Goal: Information Seeking & Learning: Learn about a topic

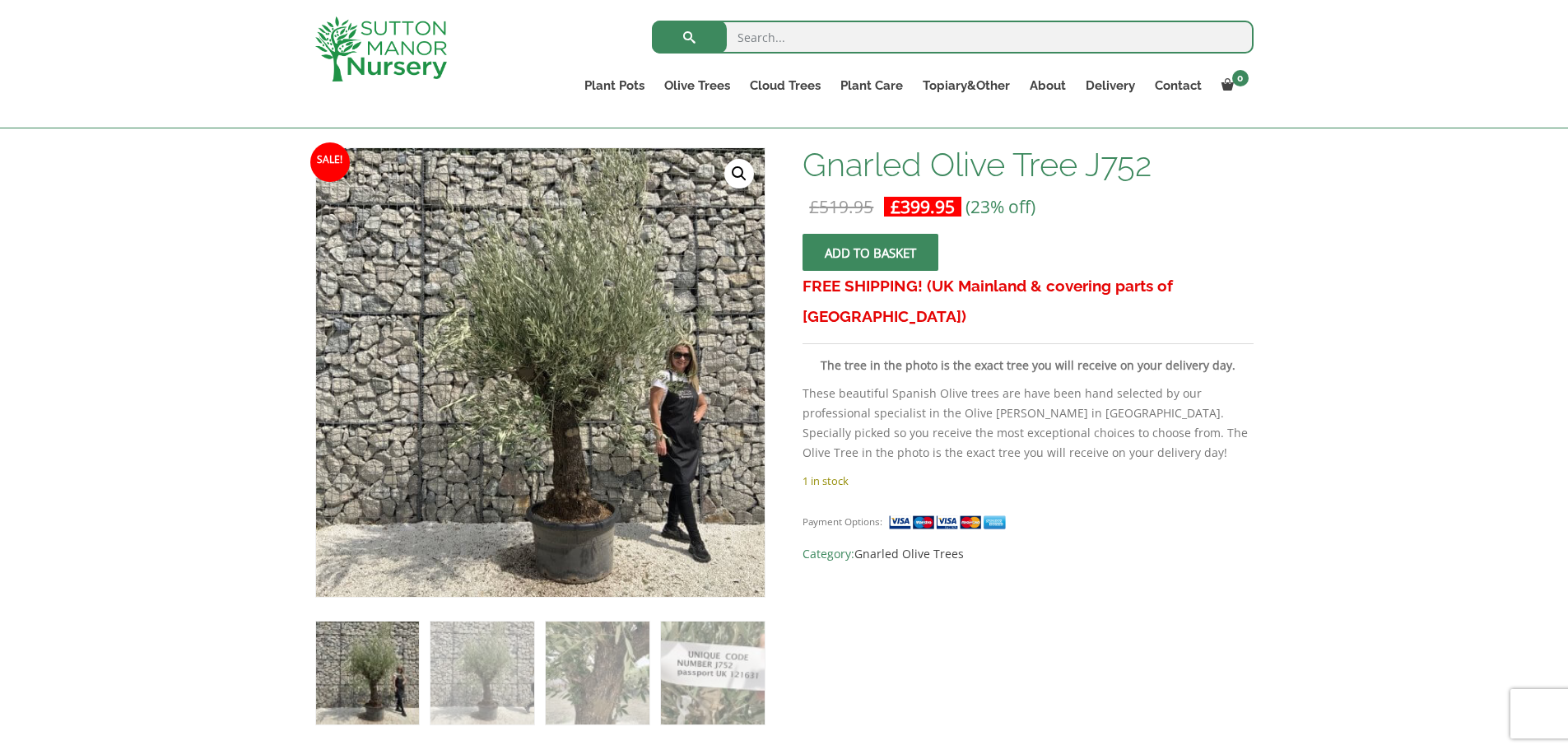
scroll to position [247, 0]
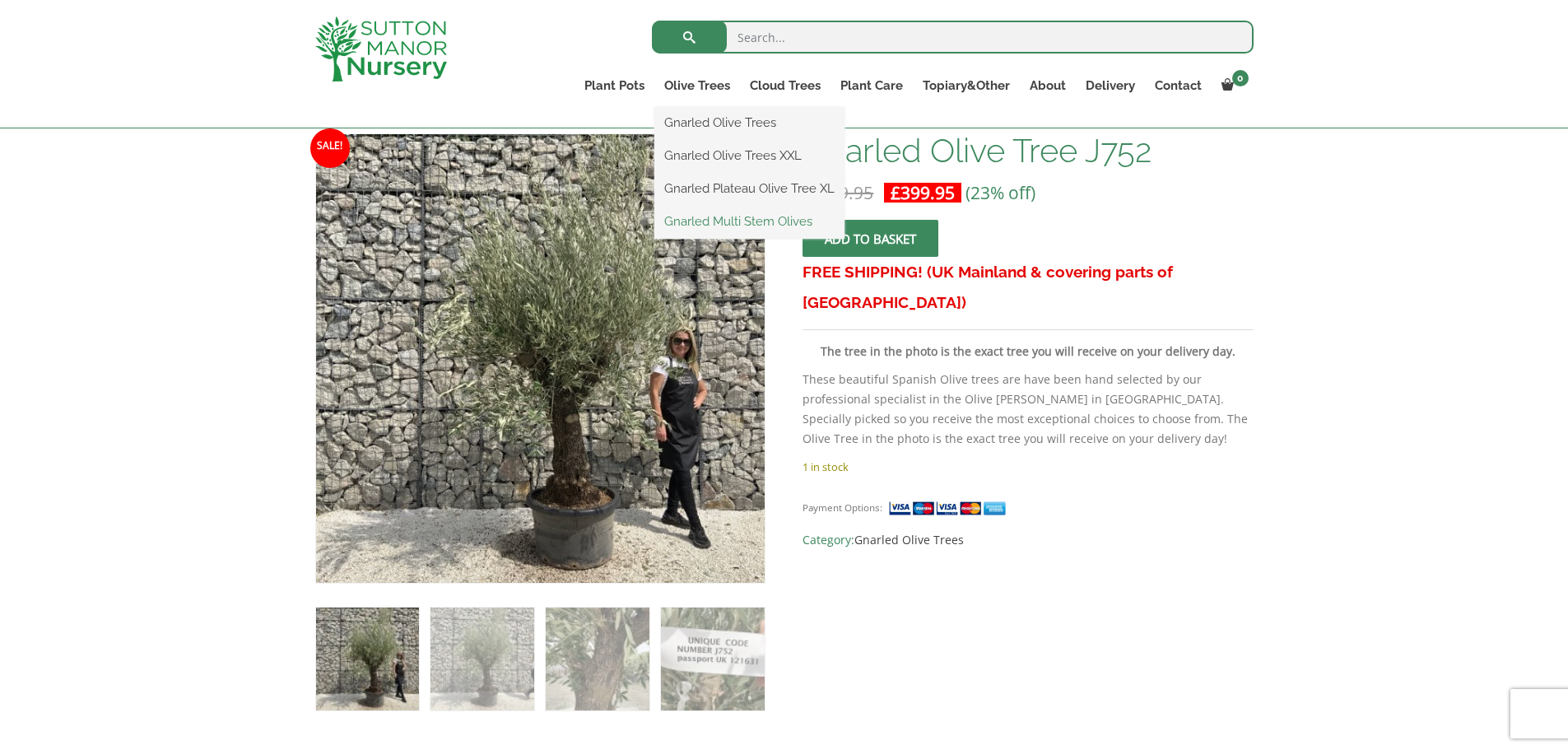
click at [686, 223] on link "Gnarled Multi Stem Olives" at bounding box center [749, 221] width 190 height 25
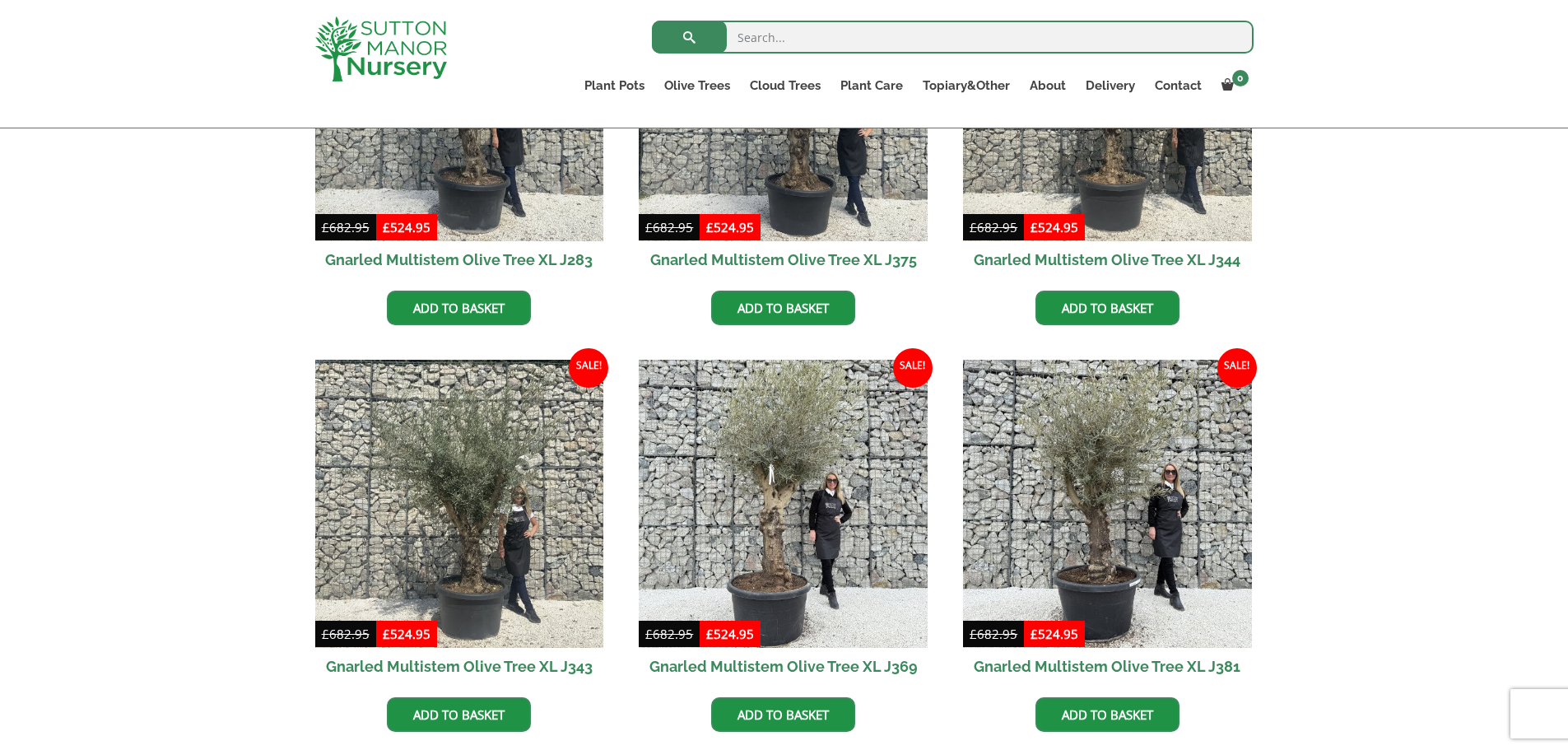
scroll to position [2140, 0]
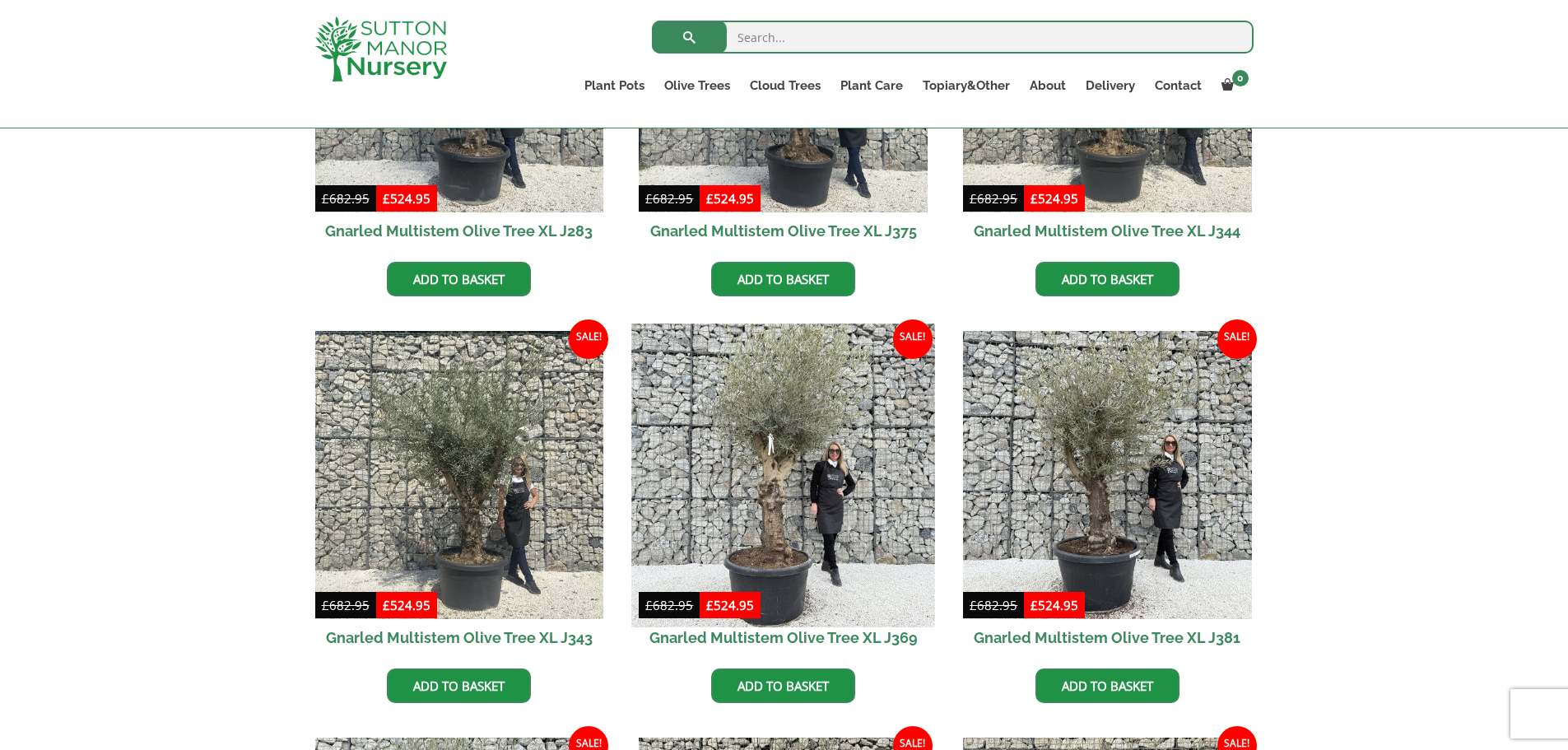
click at [778, 399] on img at bounding box center [783, 474] width 303 height 303
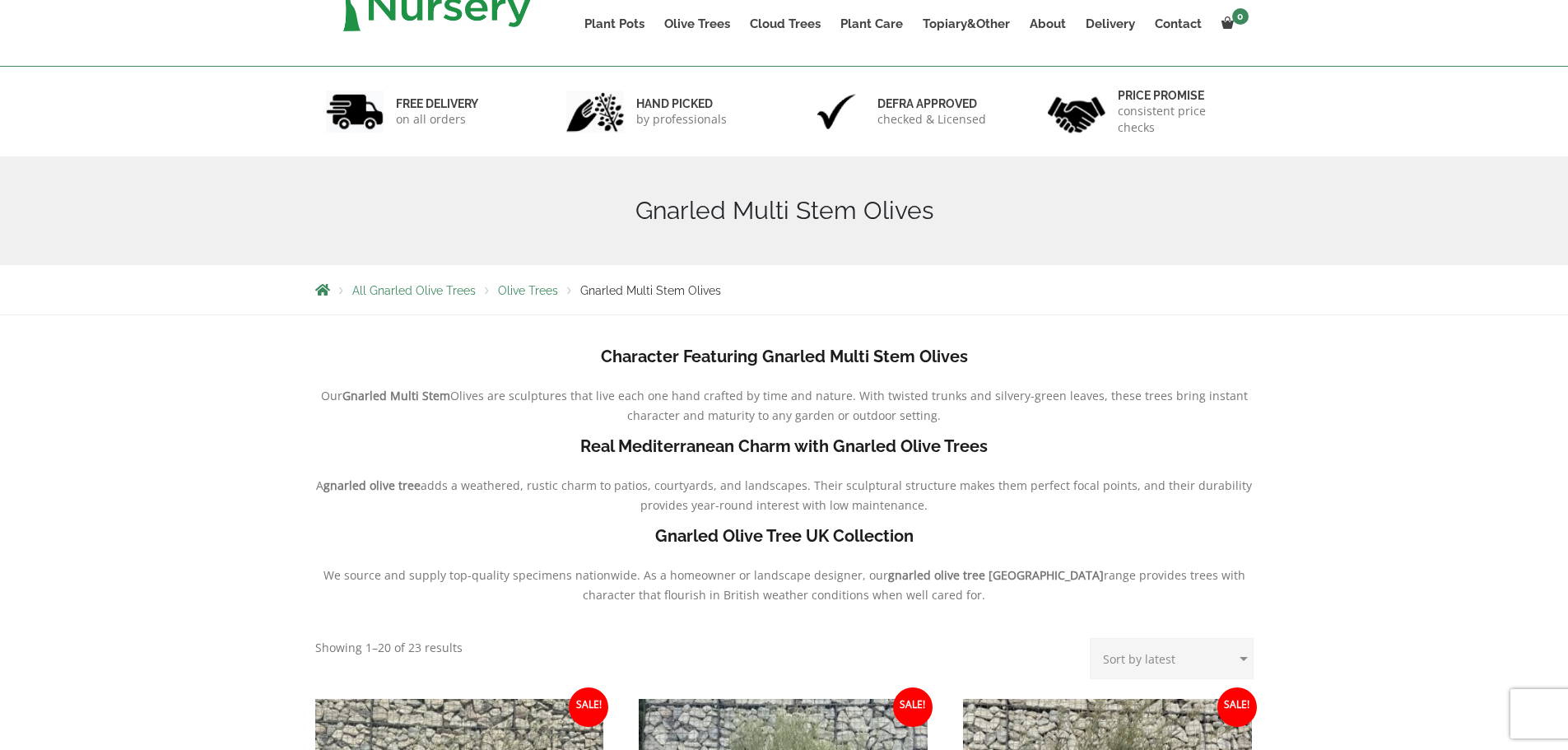
scroll to position [0, 0]
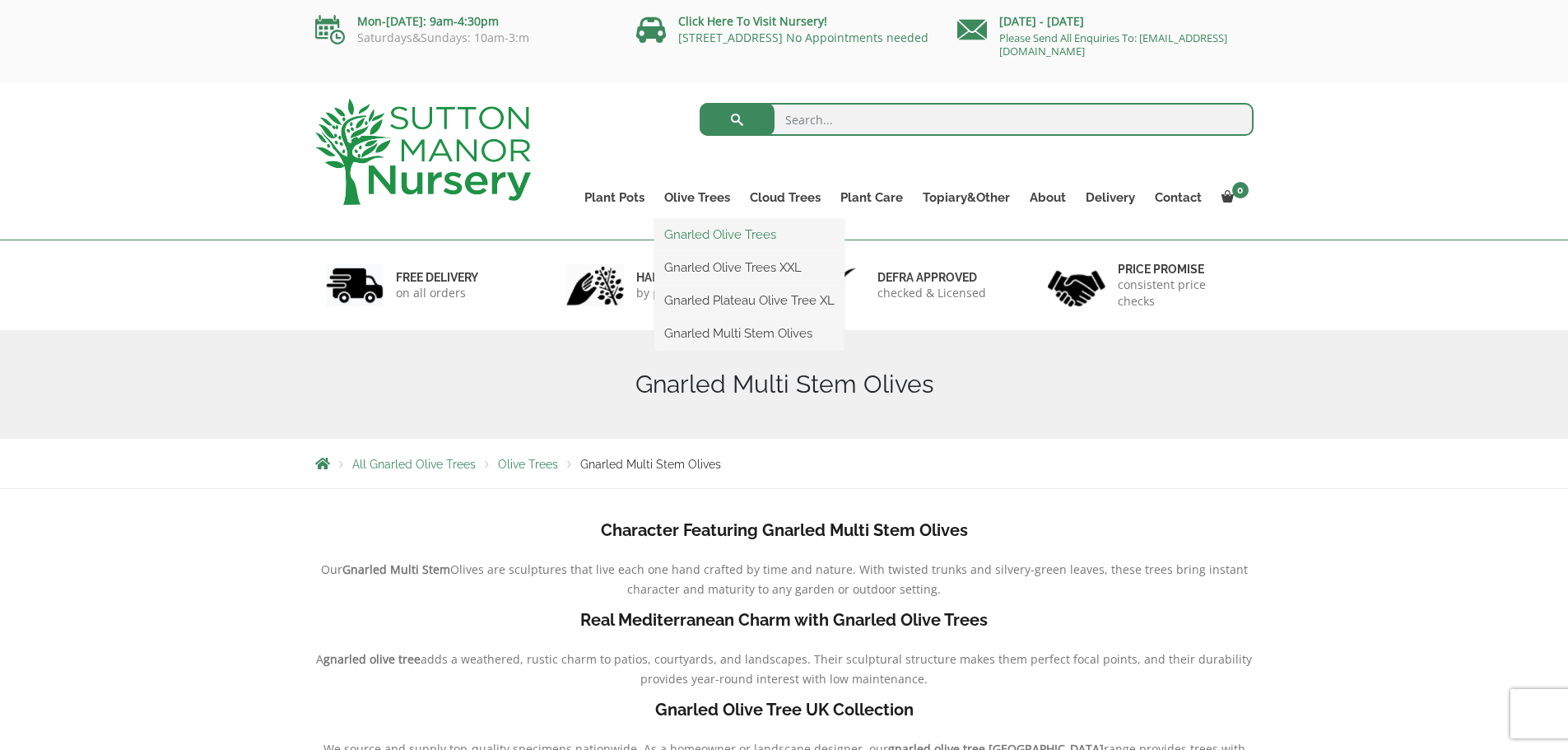
click at [704, 235] on link "Gnarled Olive Trees" at bounding box center [749, 234] width 190 height 25
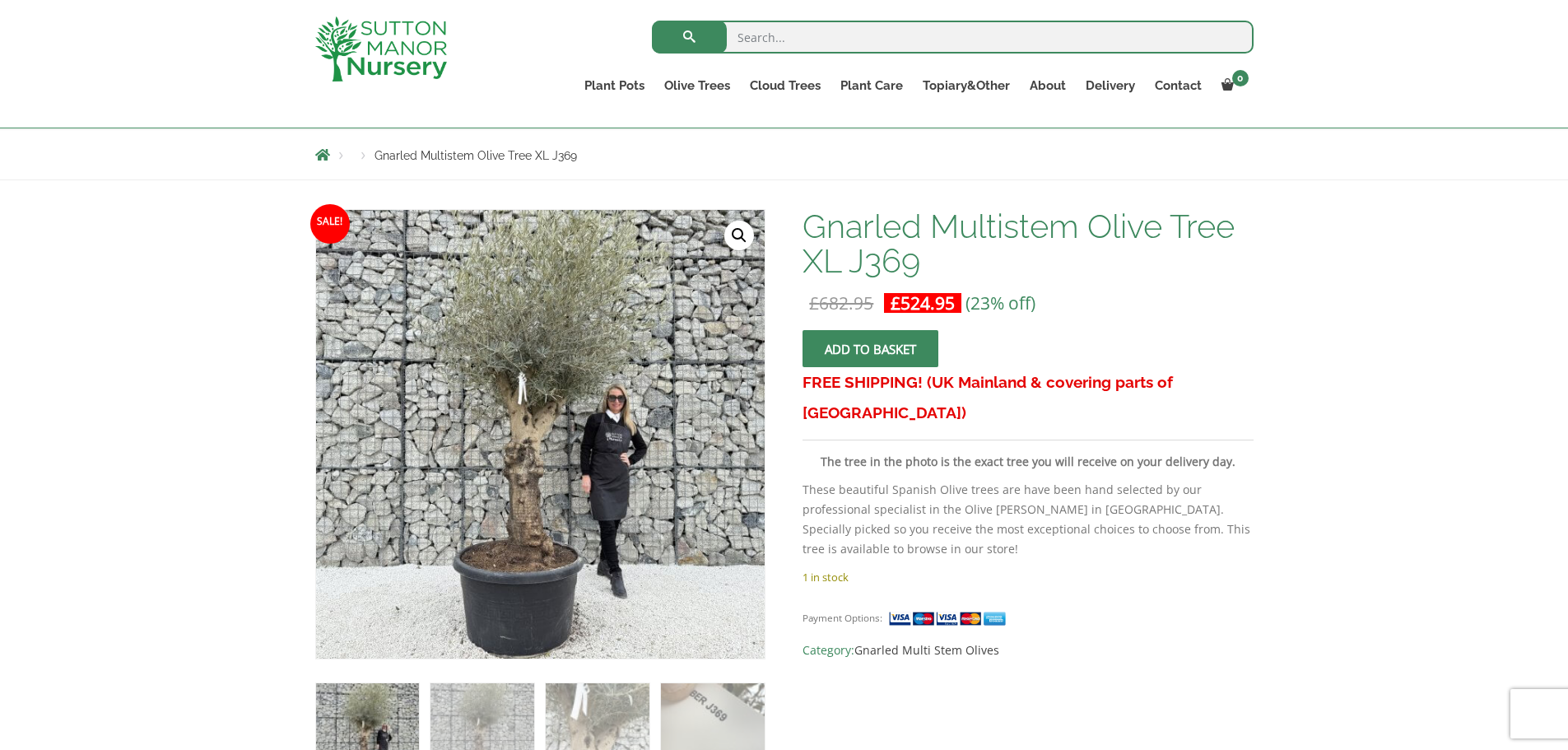
scroll to position [165, 0]
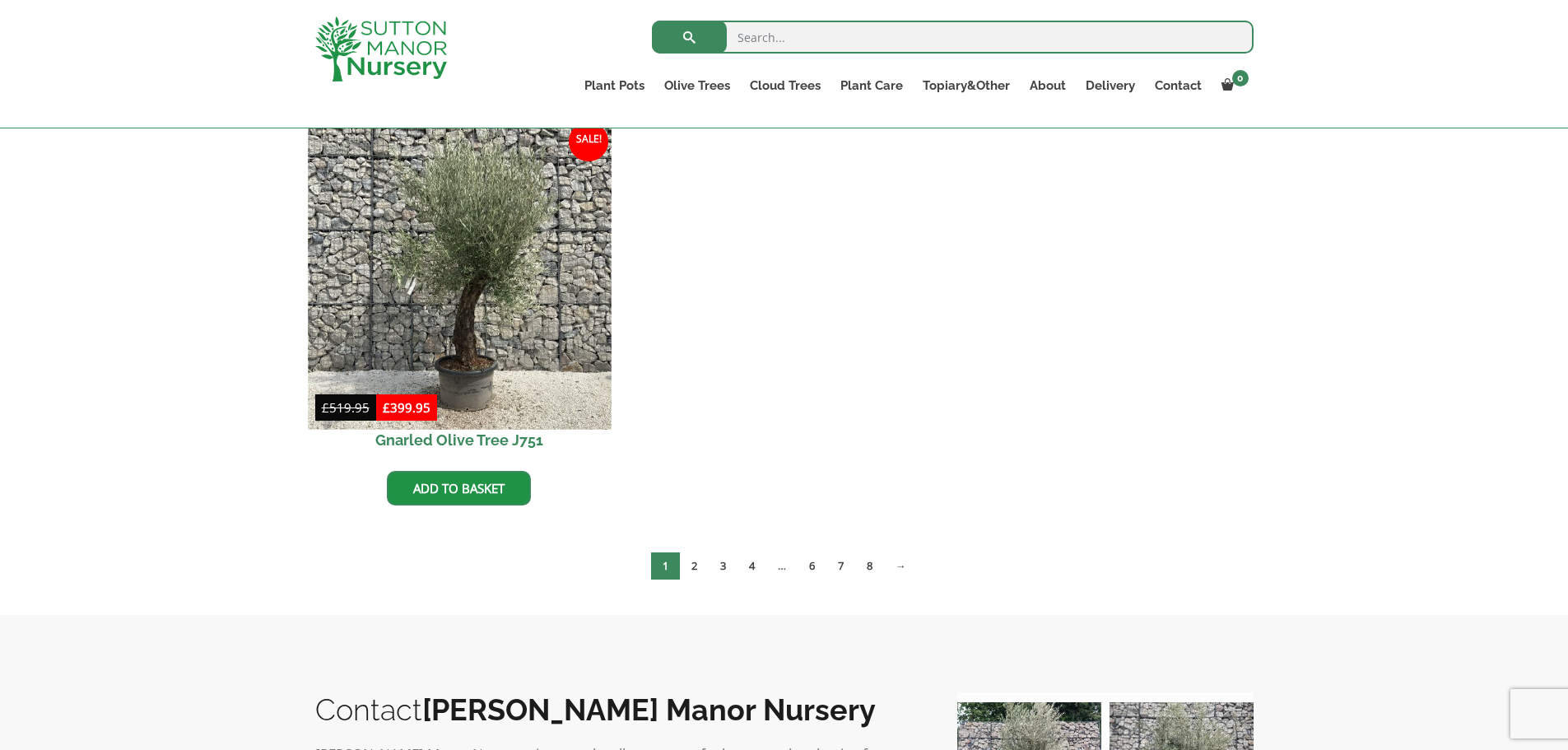
scroll to position [2058, 0]
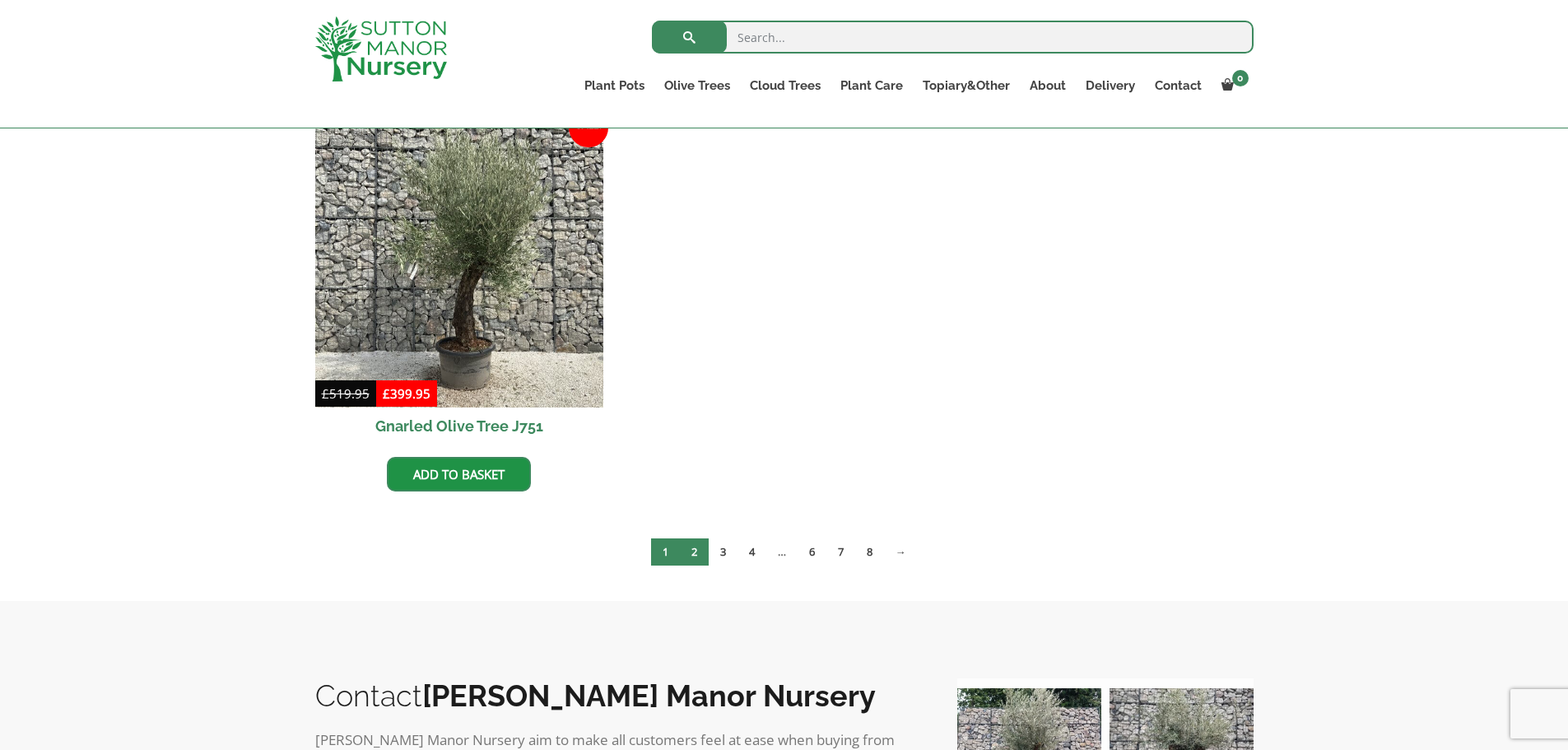
click at [694, 549] on link "2" at bounding box center [694, 551] width 29 height 27
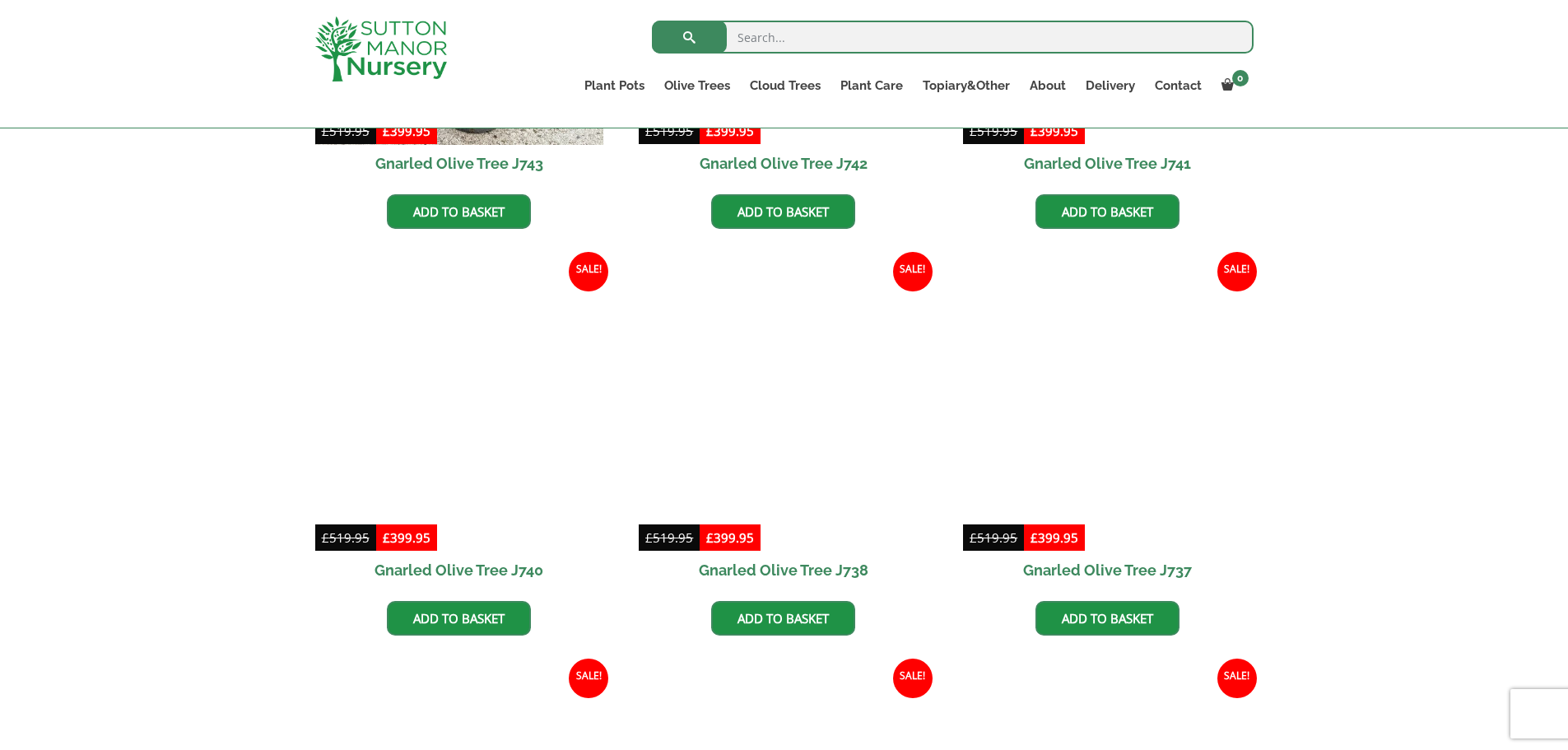
scroll to position [1481, 0]
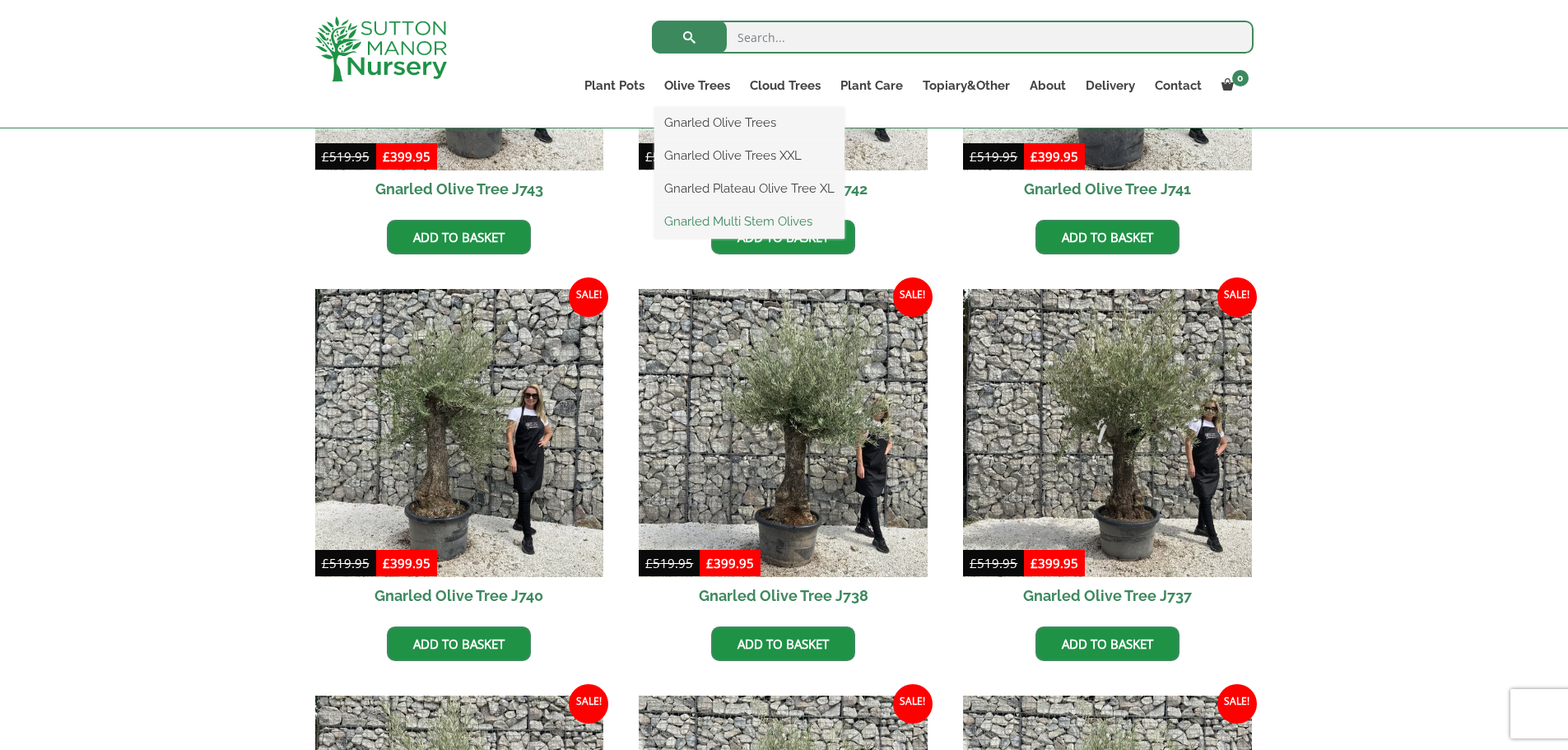
click at [686, 220] on link "Gnarled Multi Stem Olives" at bounding box center [749, 221] width 190 height 25
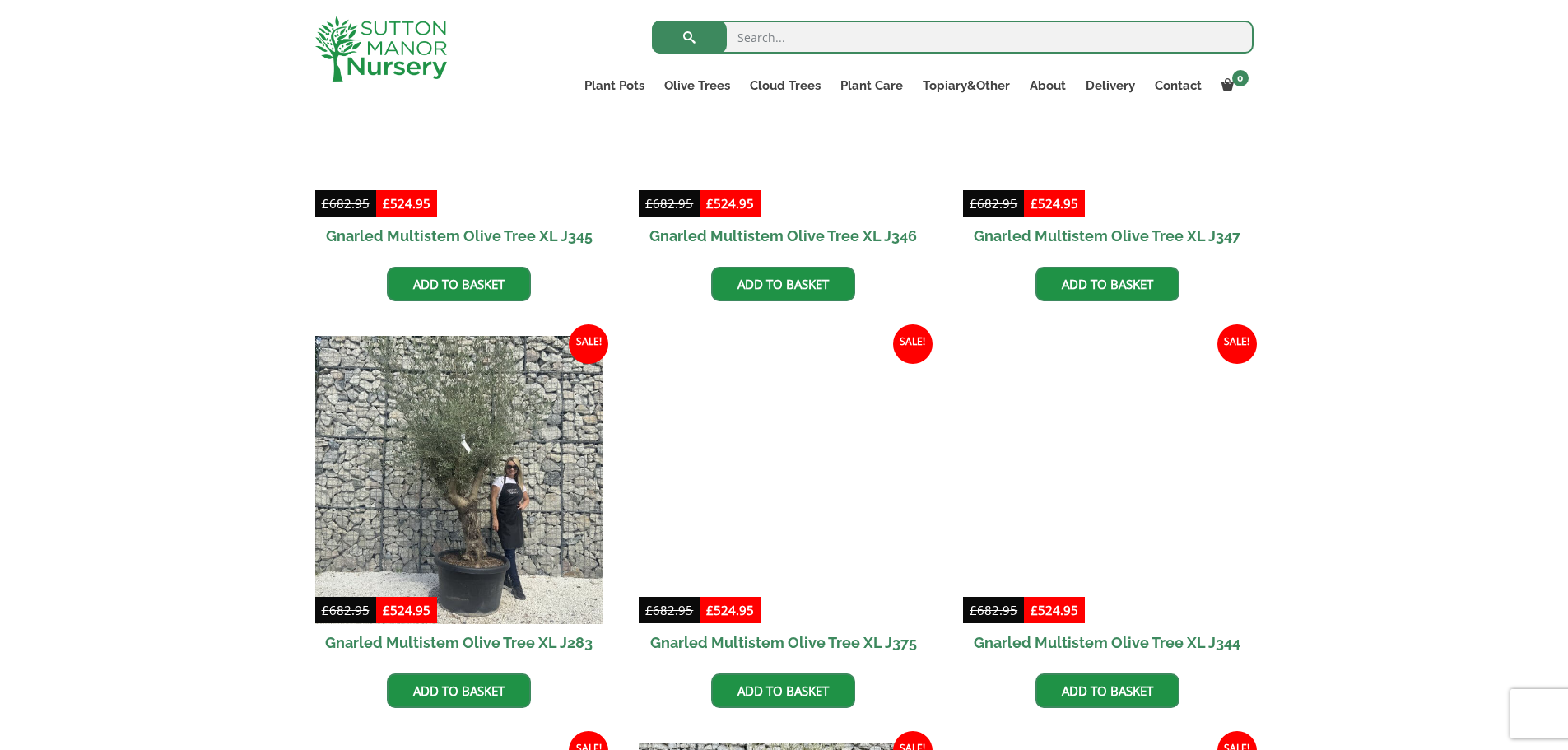
scroll to position [1811, 0]
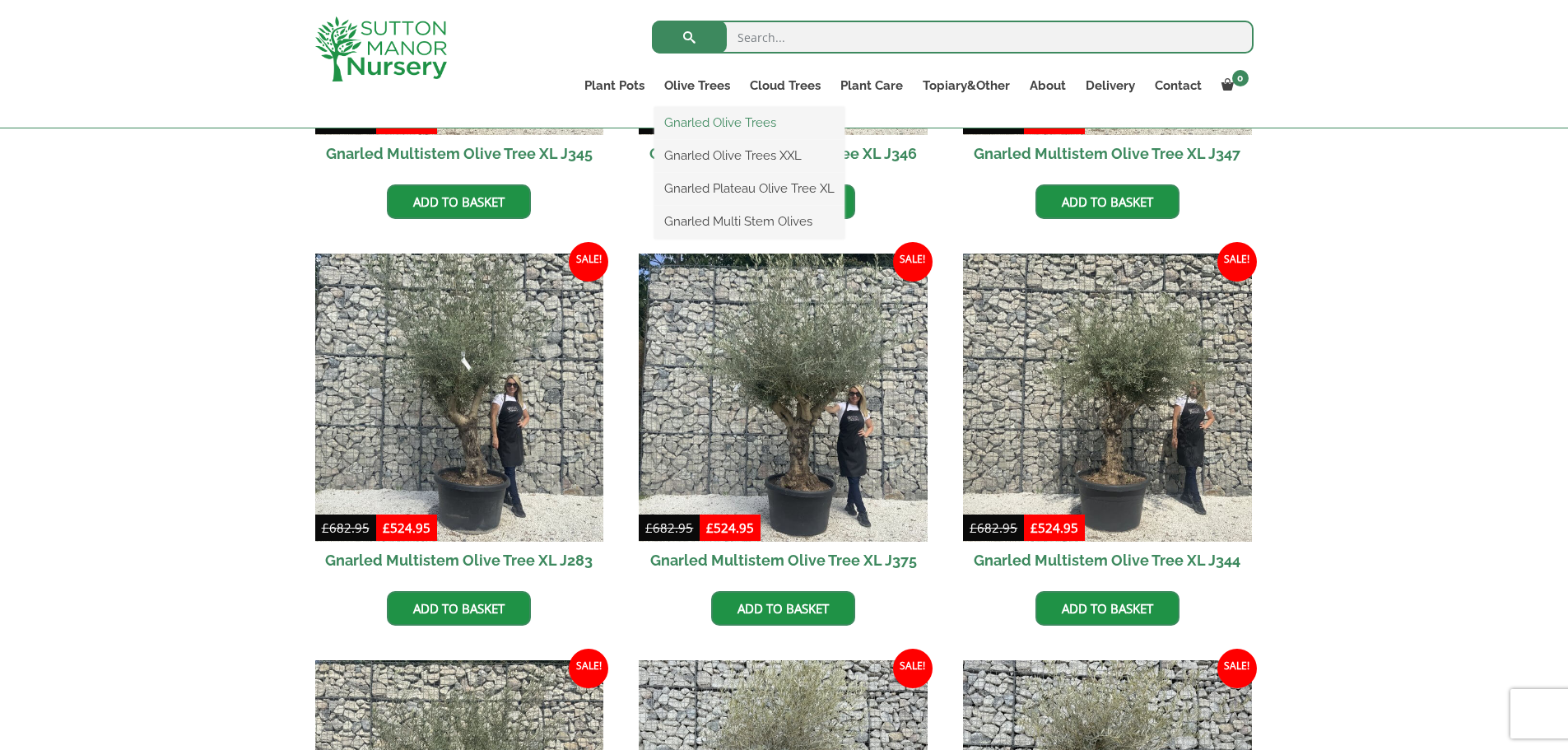
click at [688, 126] on link "Gnarled Olive Trees" at bounding box center [749, 122] width 190 height 25
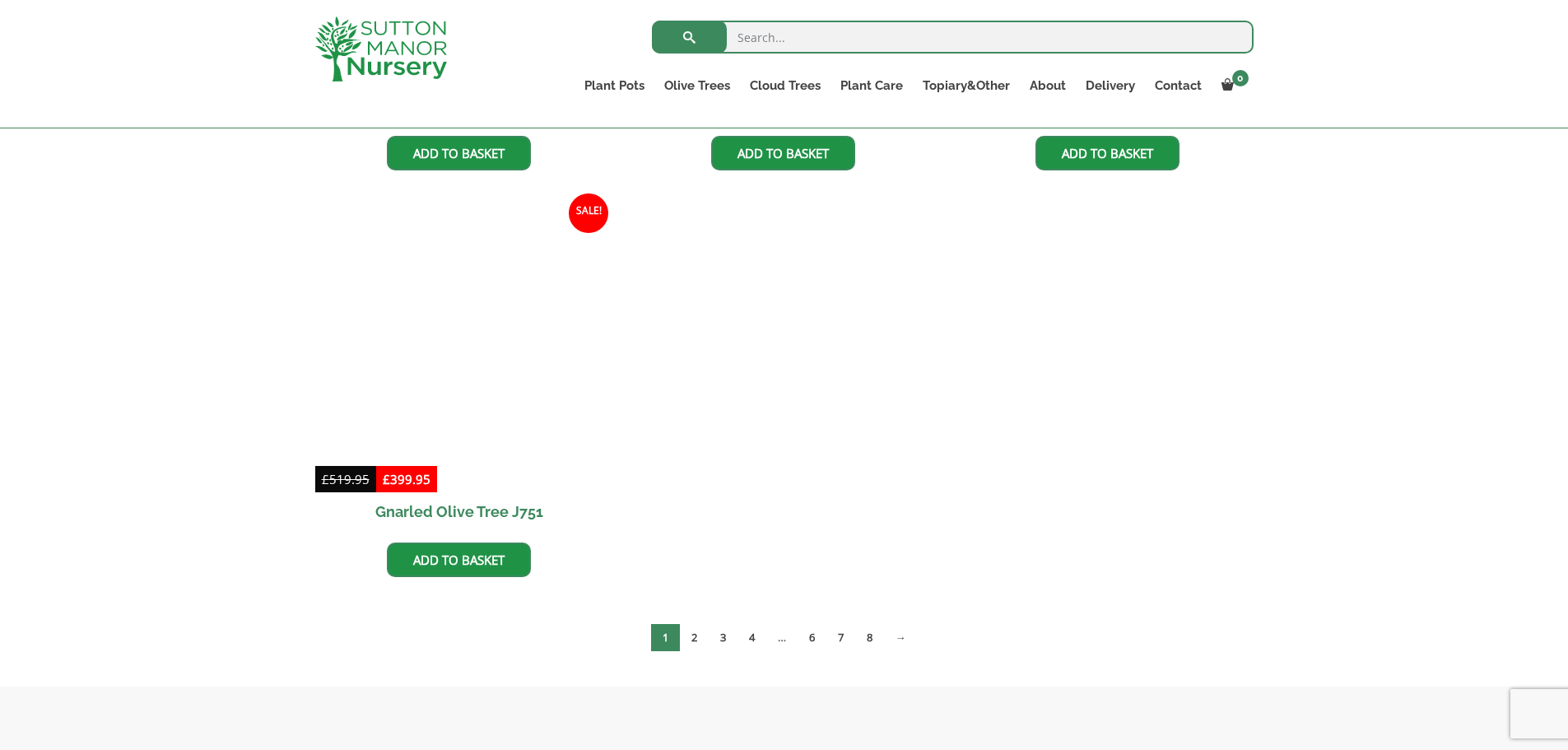
scroll to position [2058, 0]
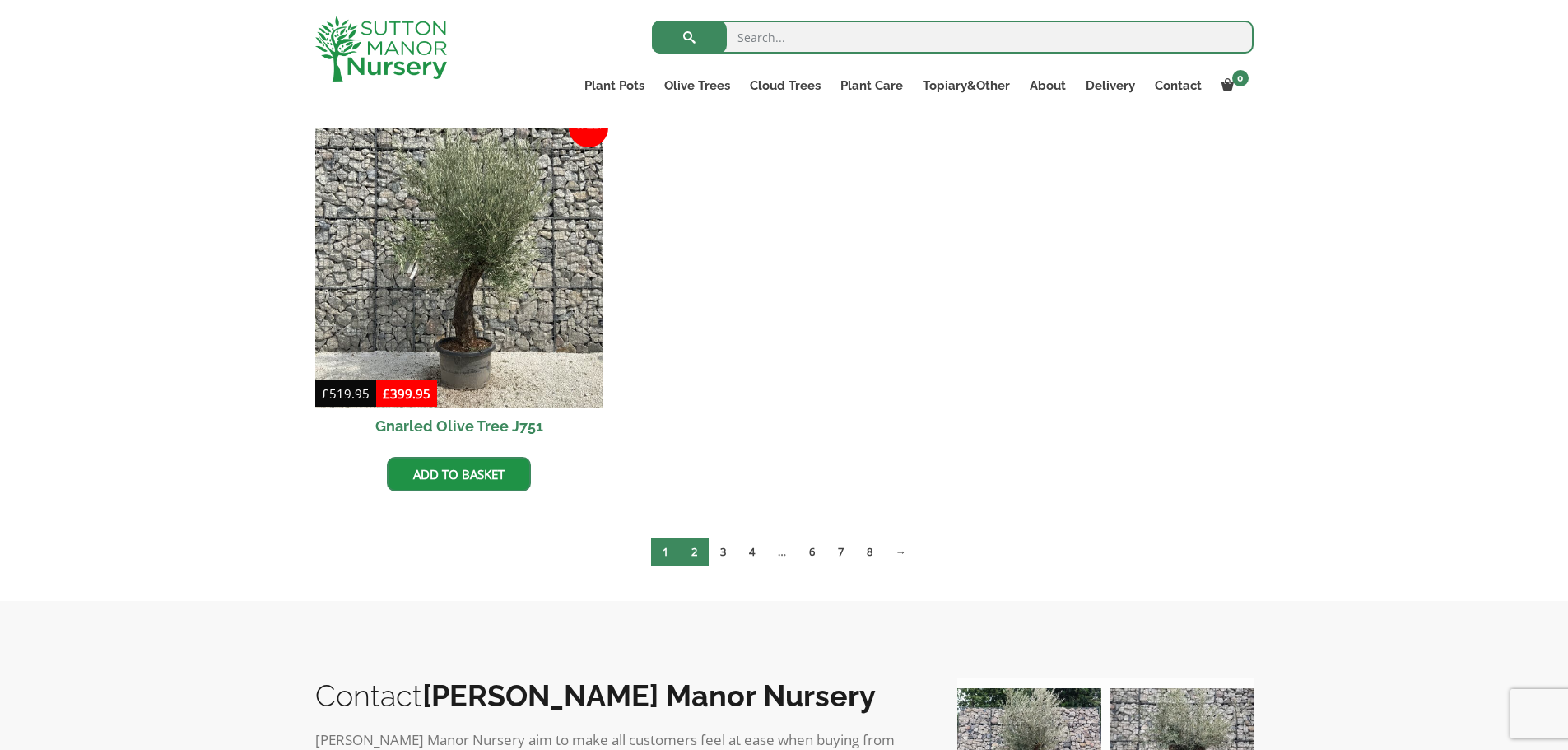
click at [691, 557] on link "2" at bounding box center [694, 551] width 29 height 27
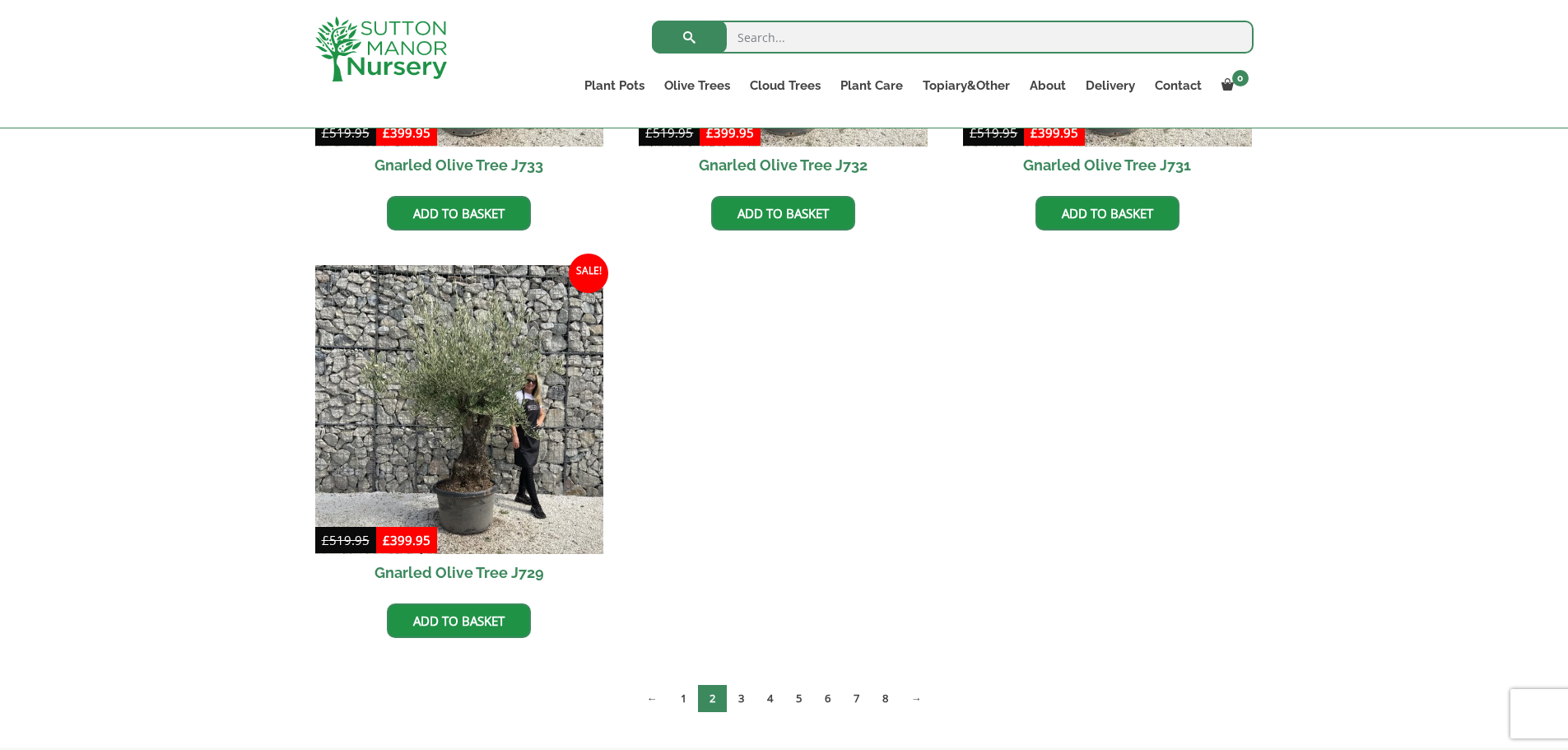
scroll to position [2551, 0]
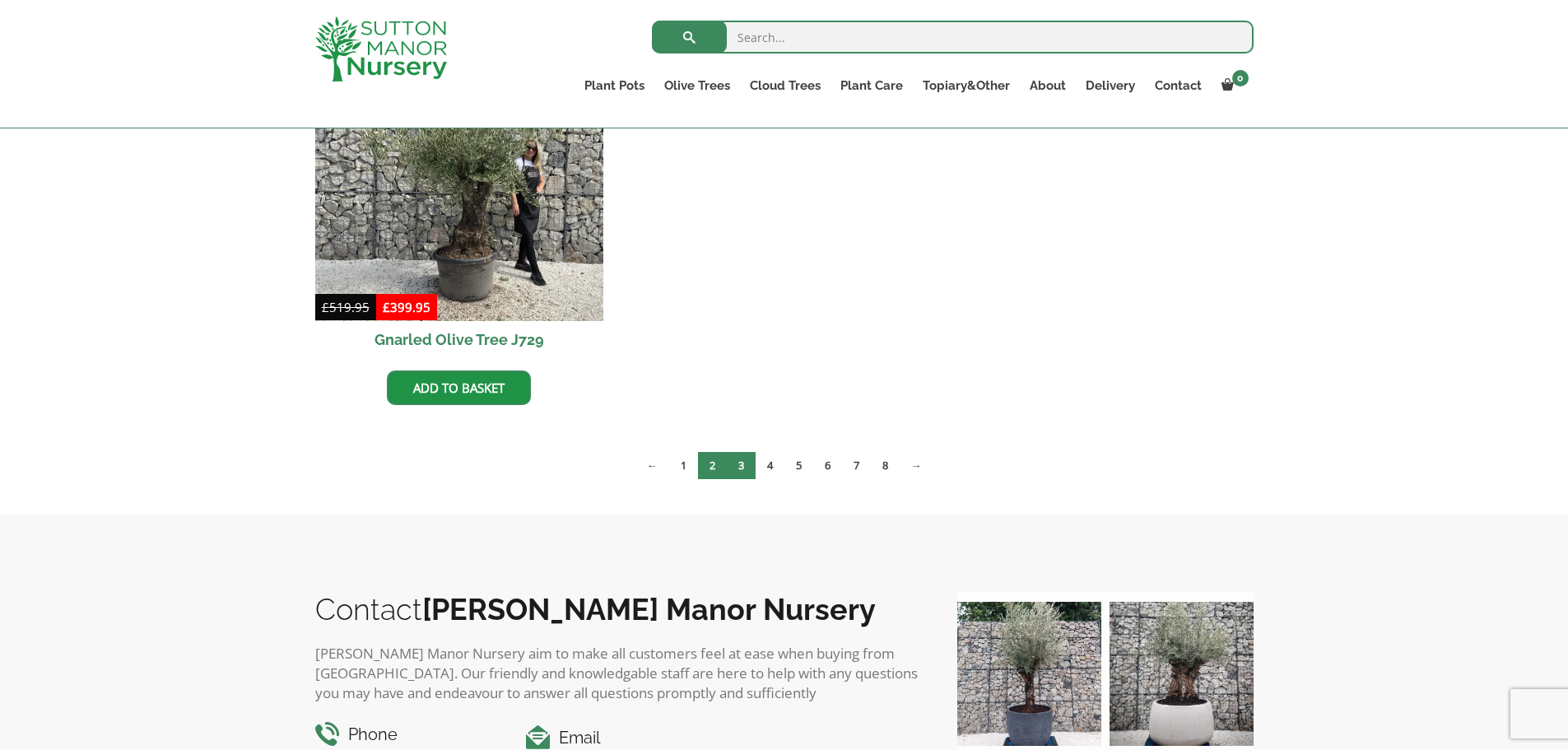
click at [742, 467] on link "3" at bounding box center [741, 465] width 29 height 27
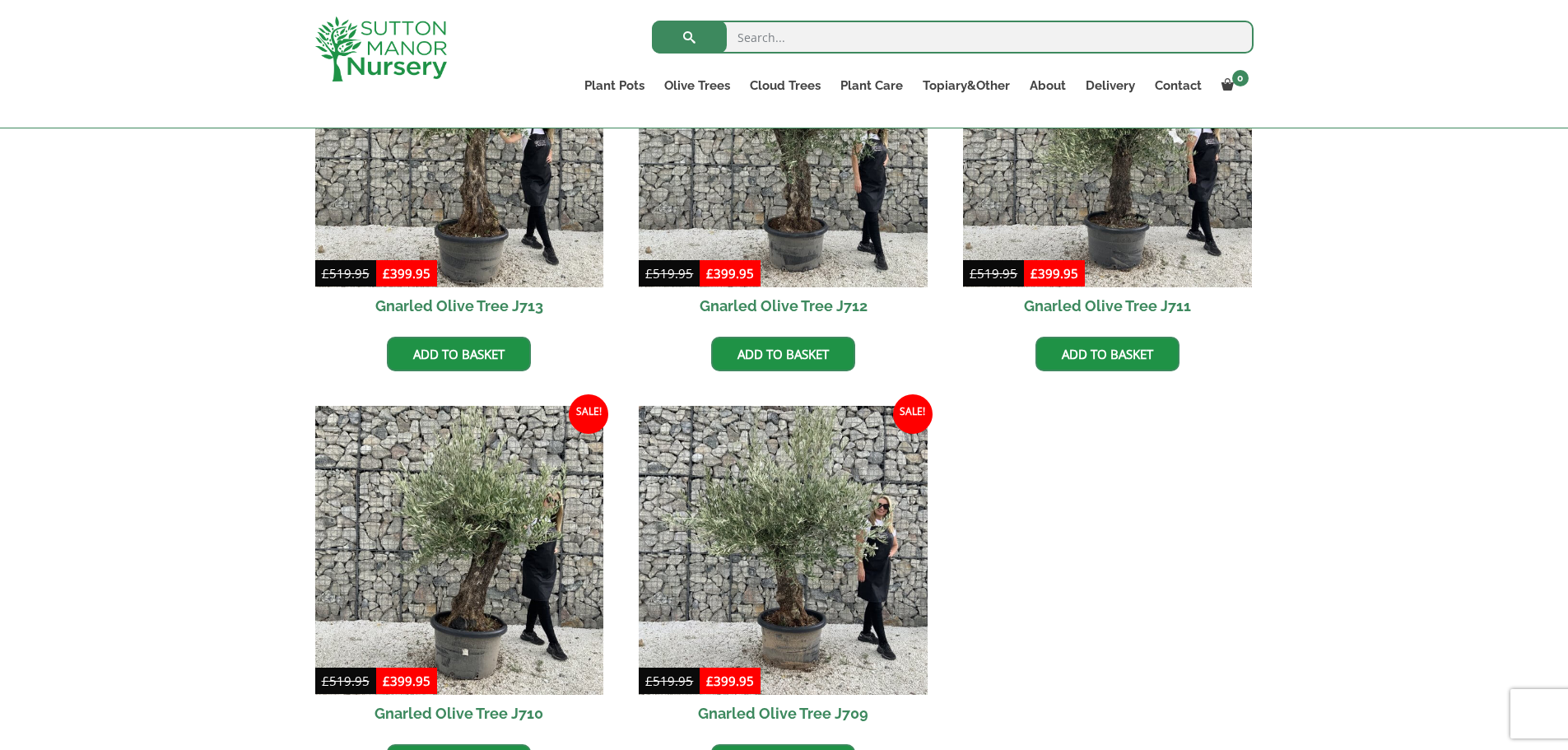
scroll to position [2305, 0]
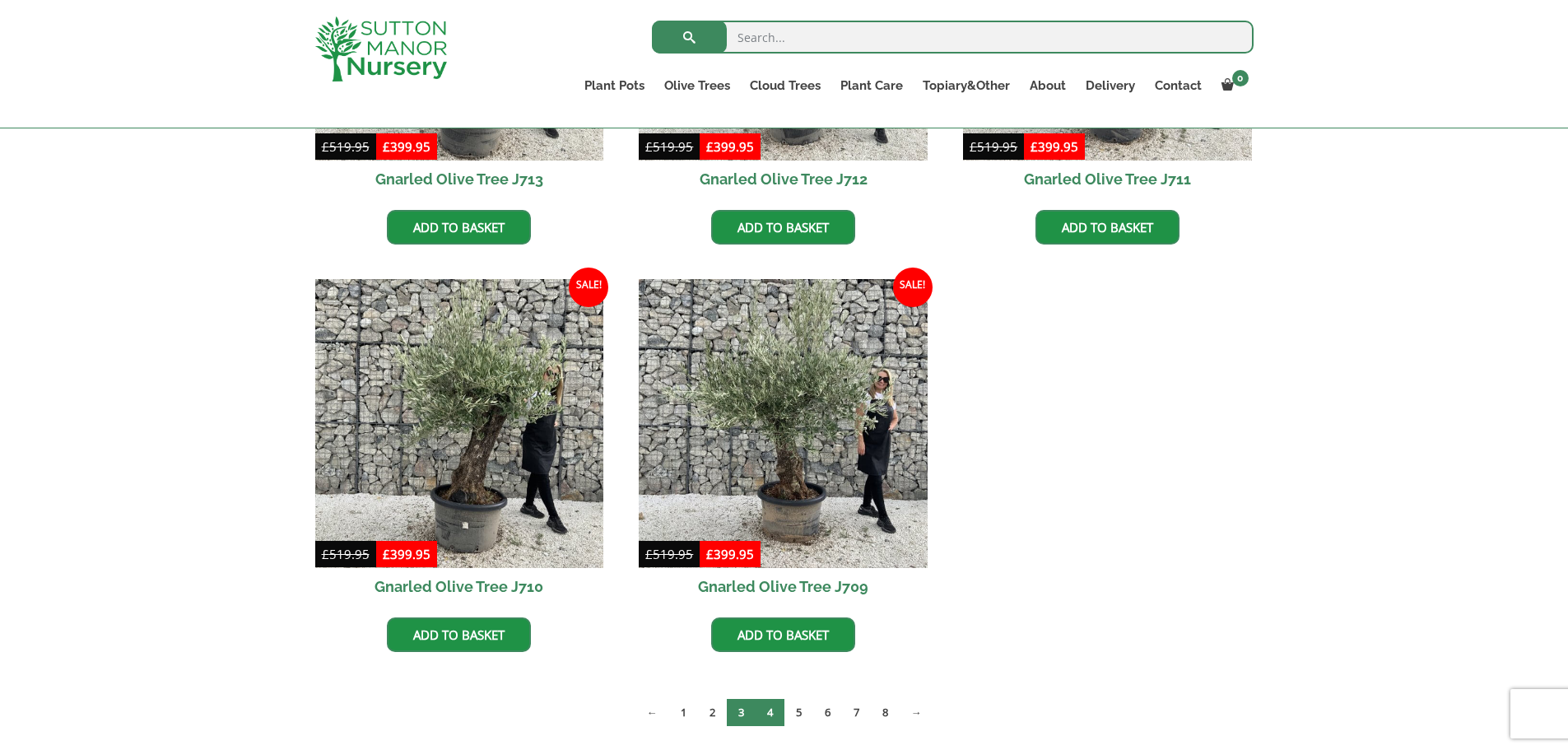
click at [771, 712] on link "4" at bounding box center [770, 712] width 29 height 27
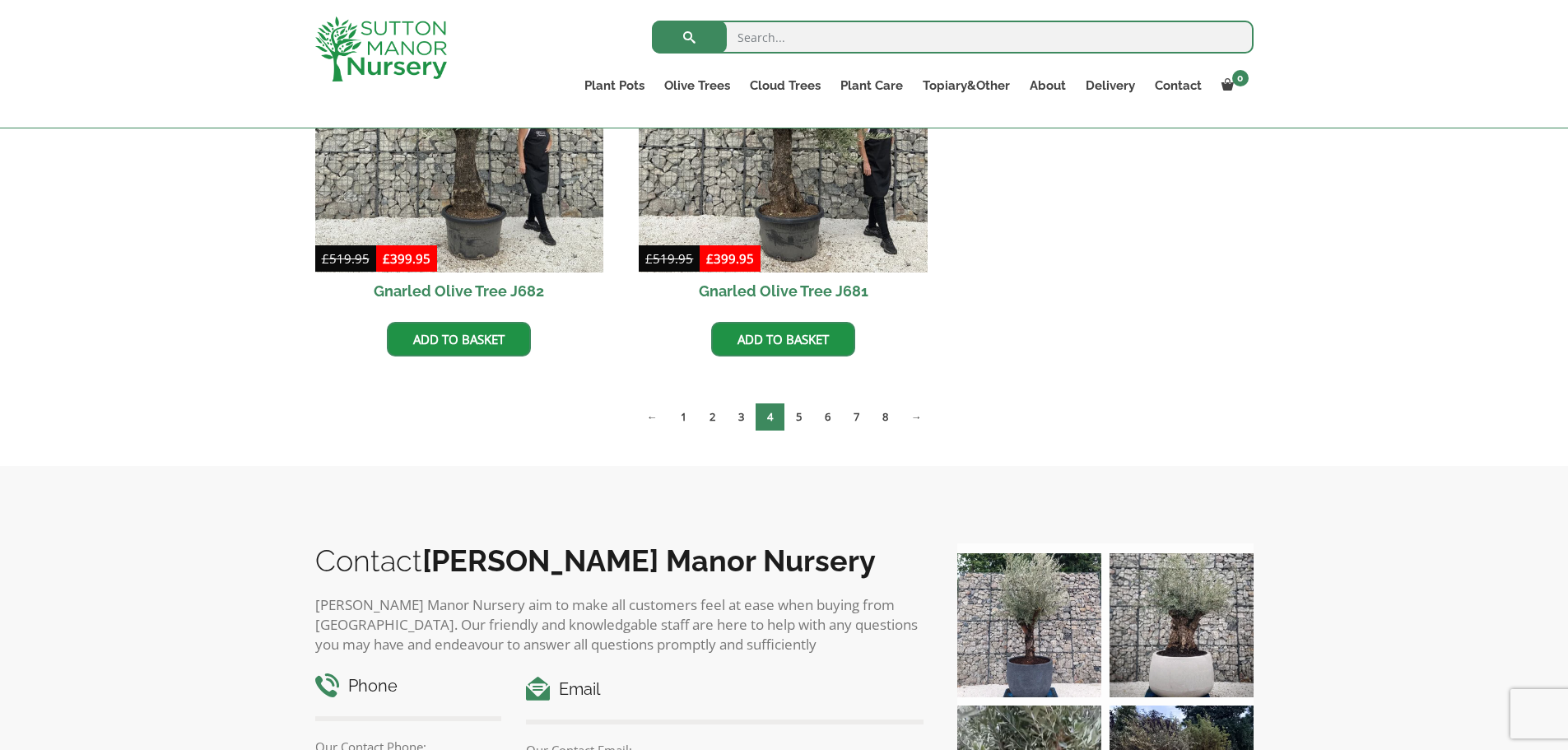
scroll to position [2634, 0]
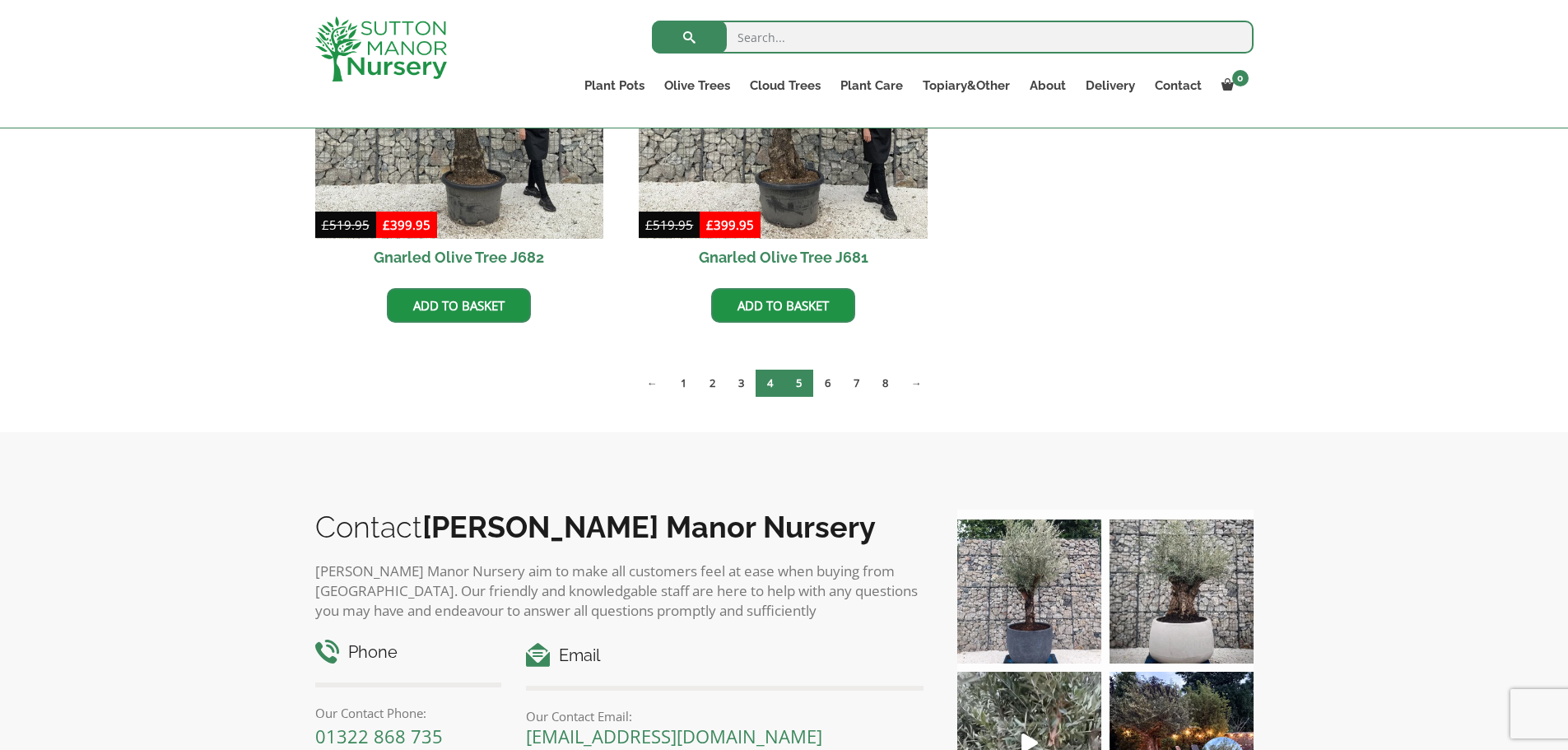
click at [801, 384] on link "5" at bounding box center [798, 383] width 29 height 27
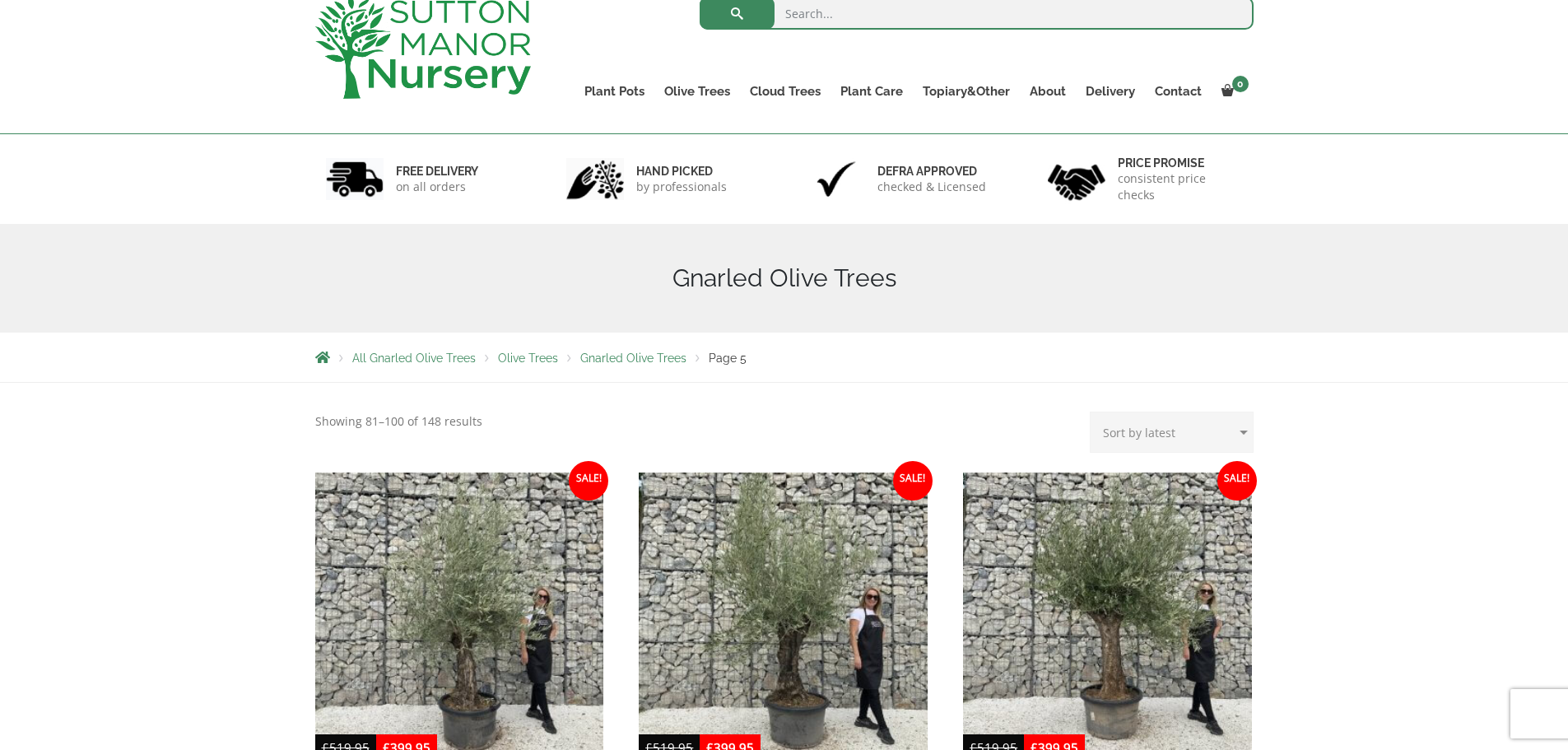
scroll to position [329, 0]
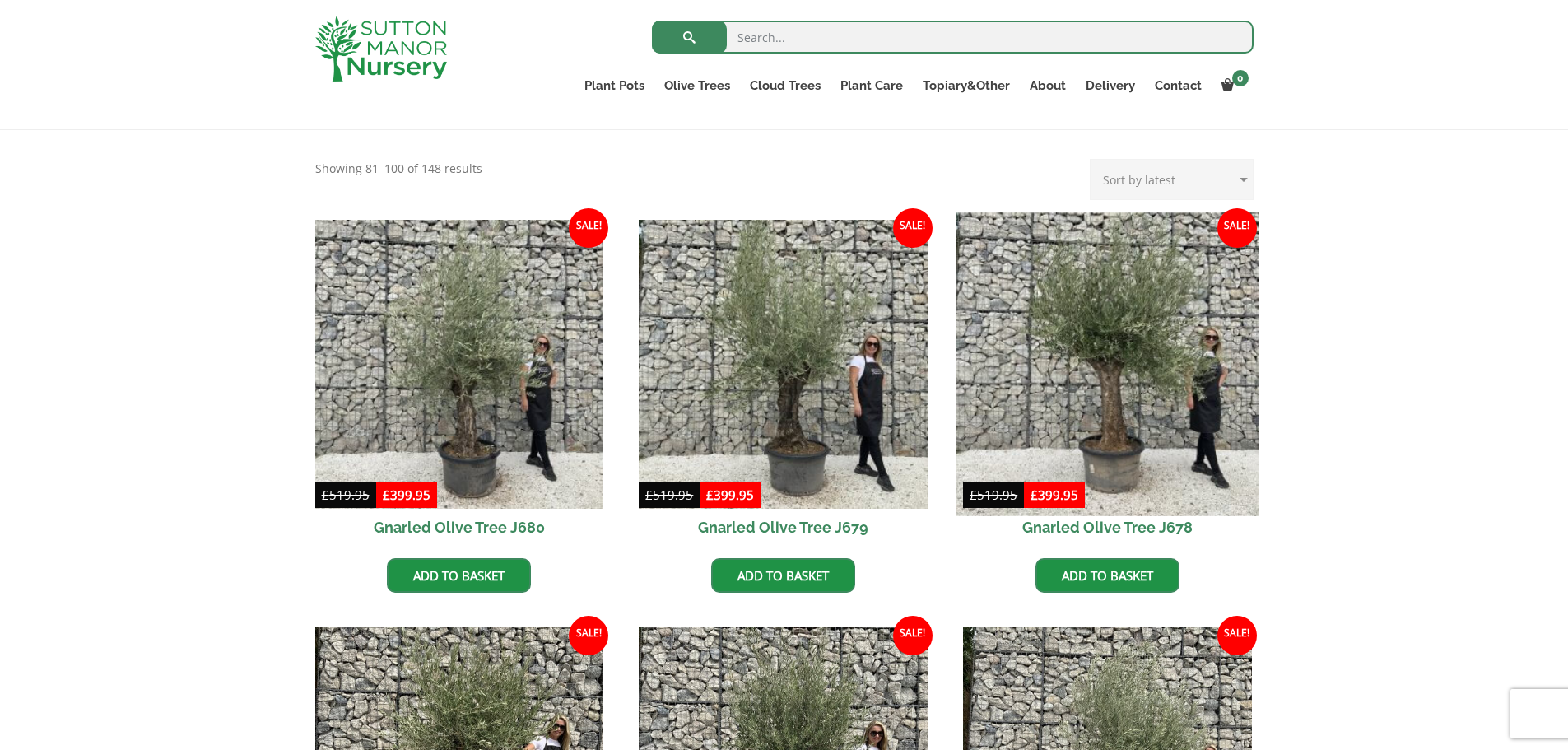
click at [1118, 323] on img at bounding box center [1107, 363] width 303 height 303
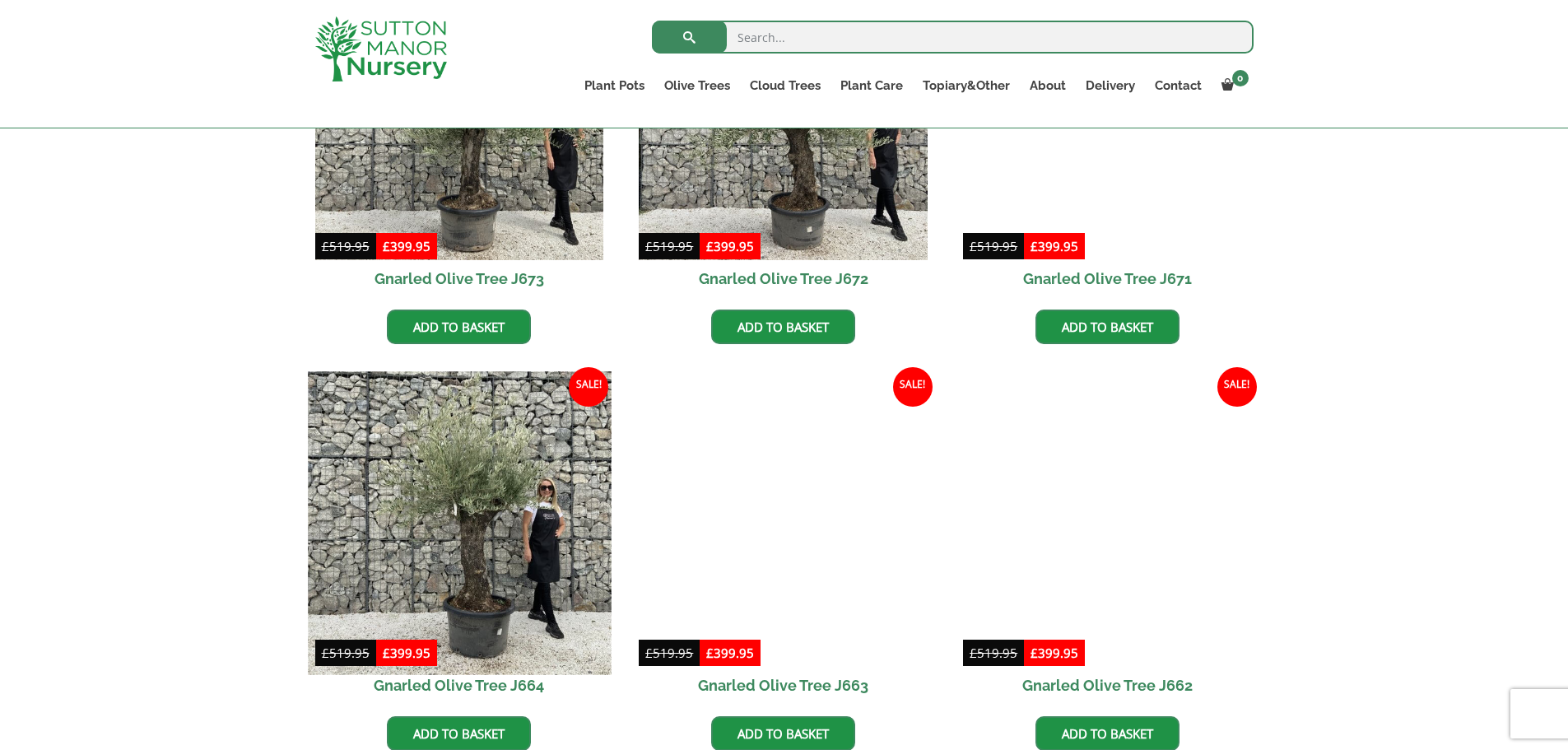
scroll to position [1399, 0]
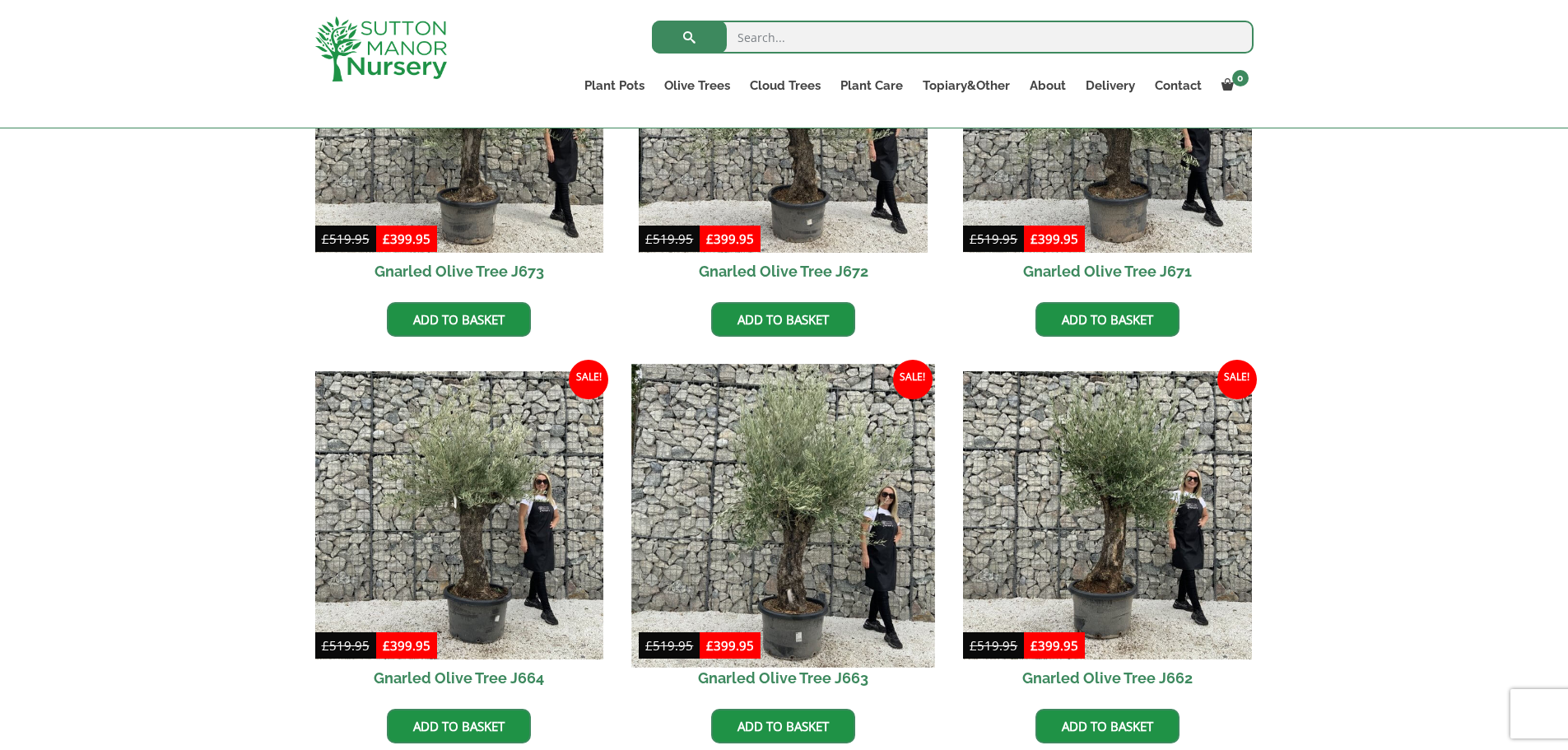
click at [793, 473] on img at bounding box center [783, 515] width 303 height 303
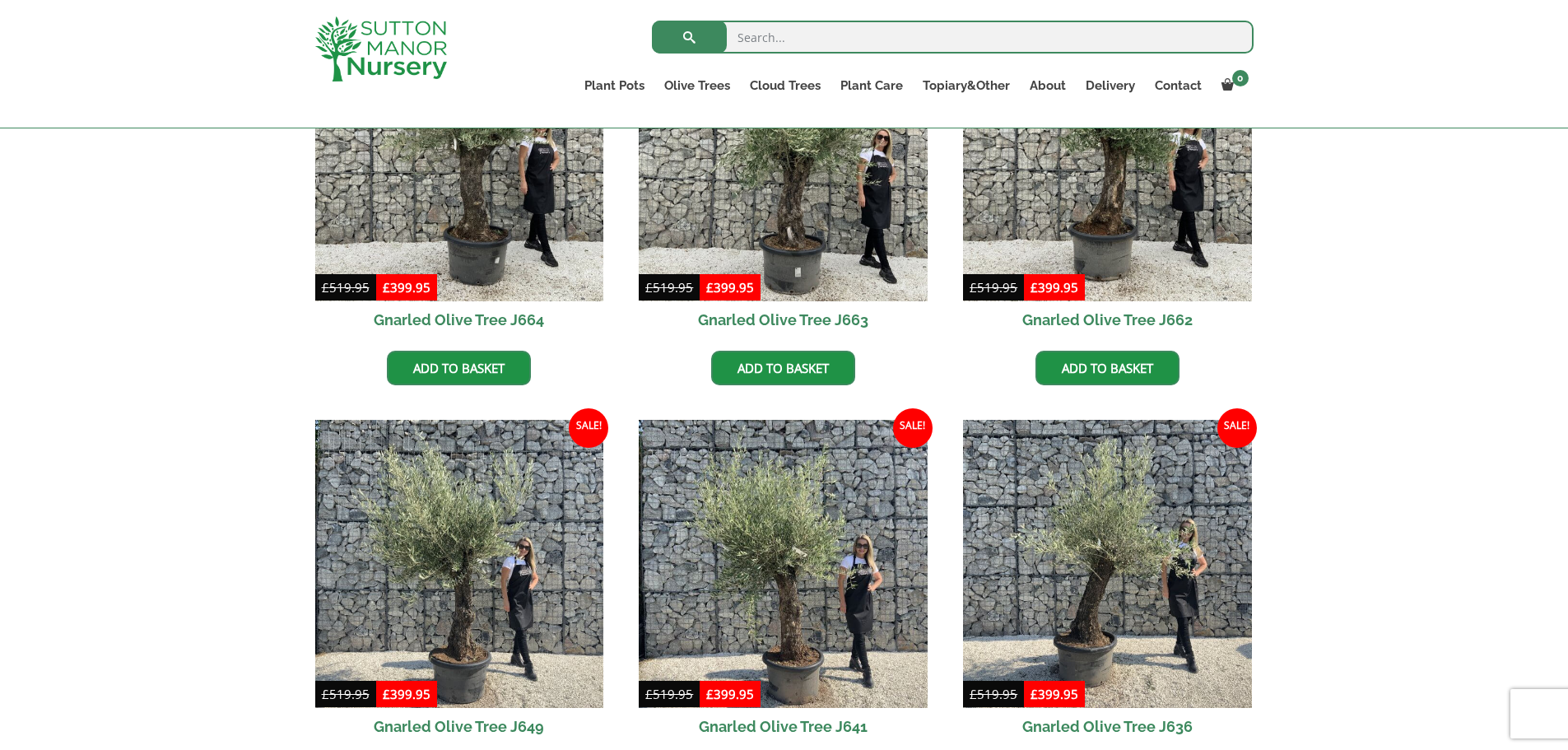
scroll to position [1481, 0]
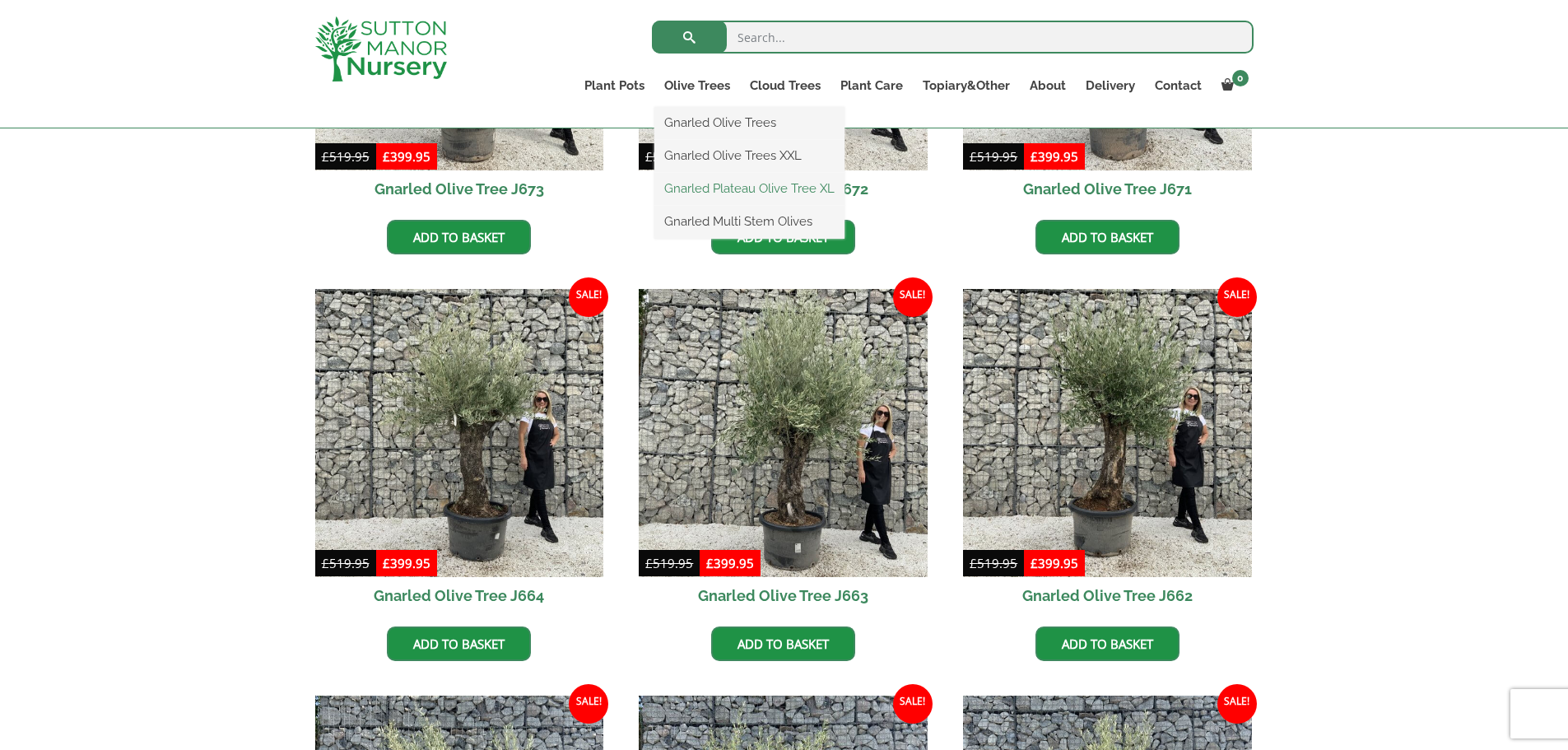
click at [700, 188] on link "Gnarled Plateau Olive Tree XL" at bounding box center [749, 188] width 190 height 25
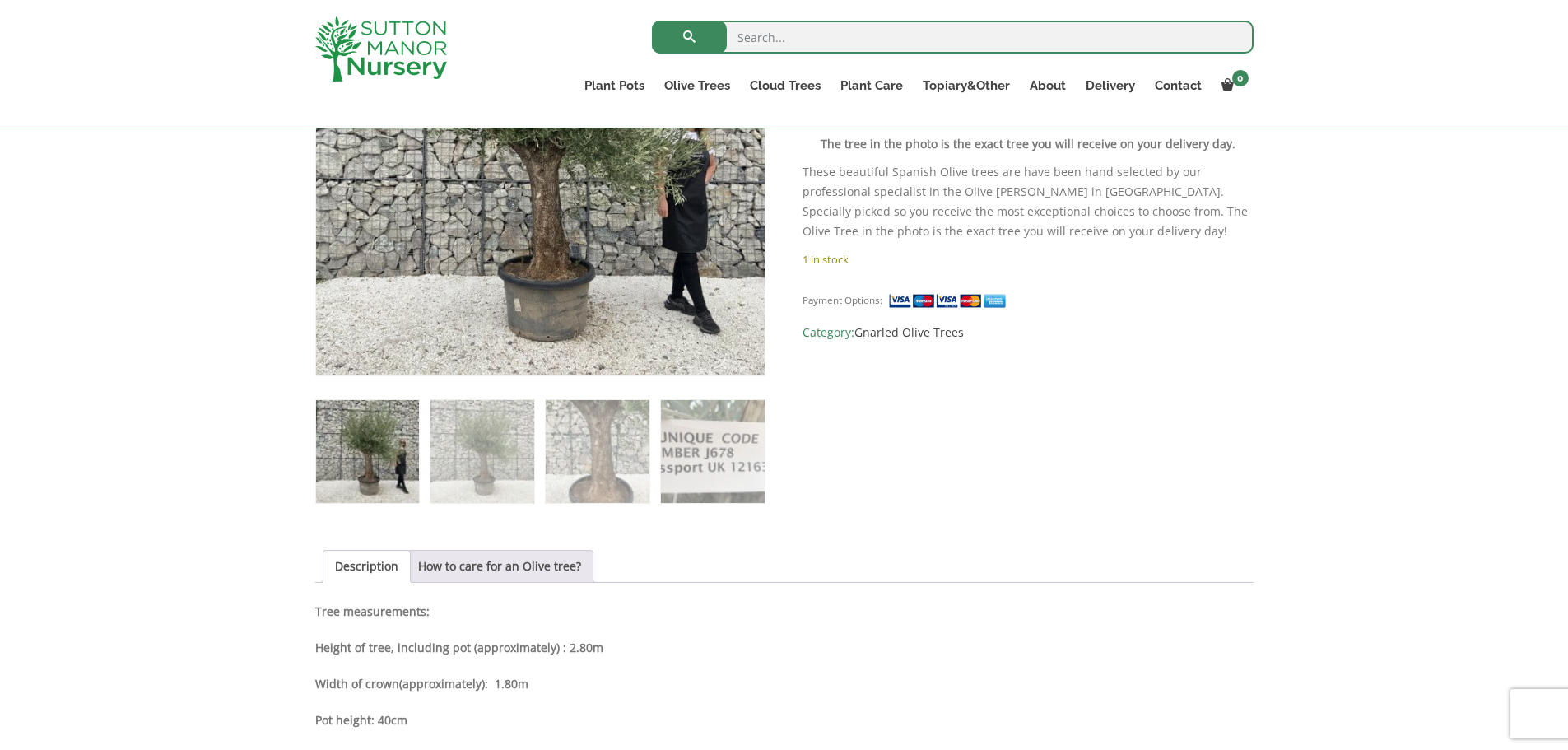
scroll to position [247, 0]
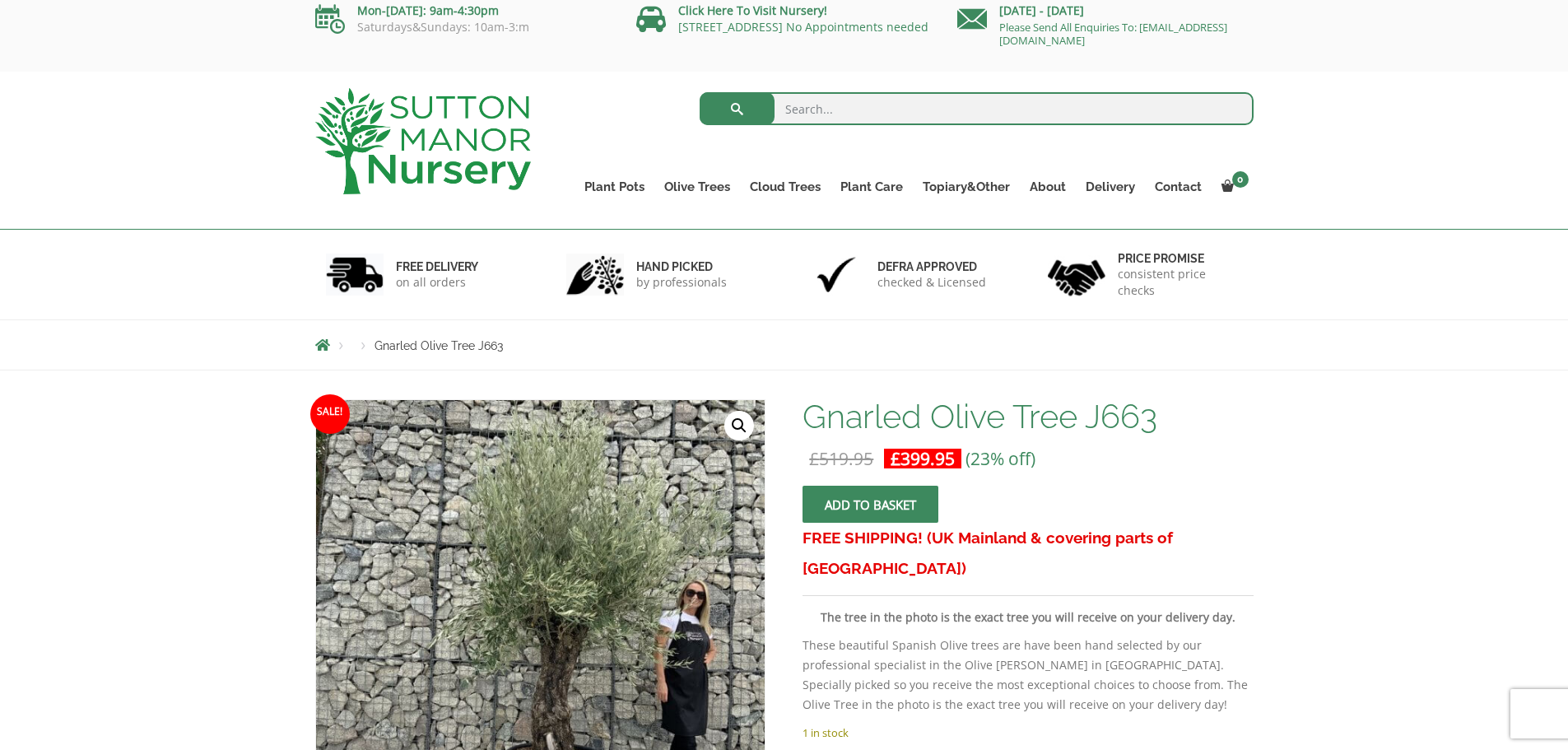
scroll to position [247, 0]
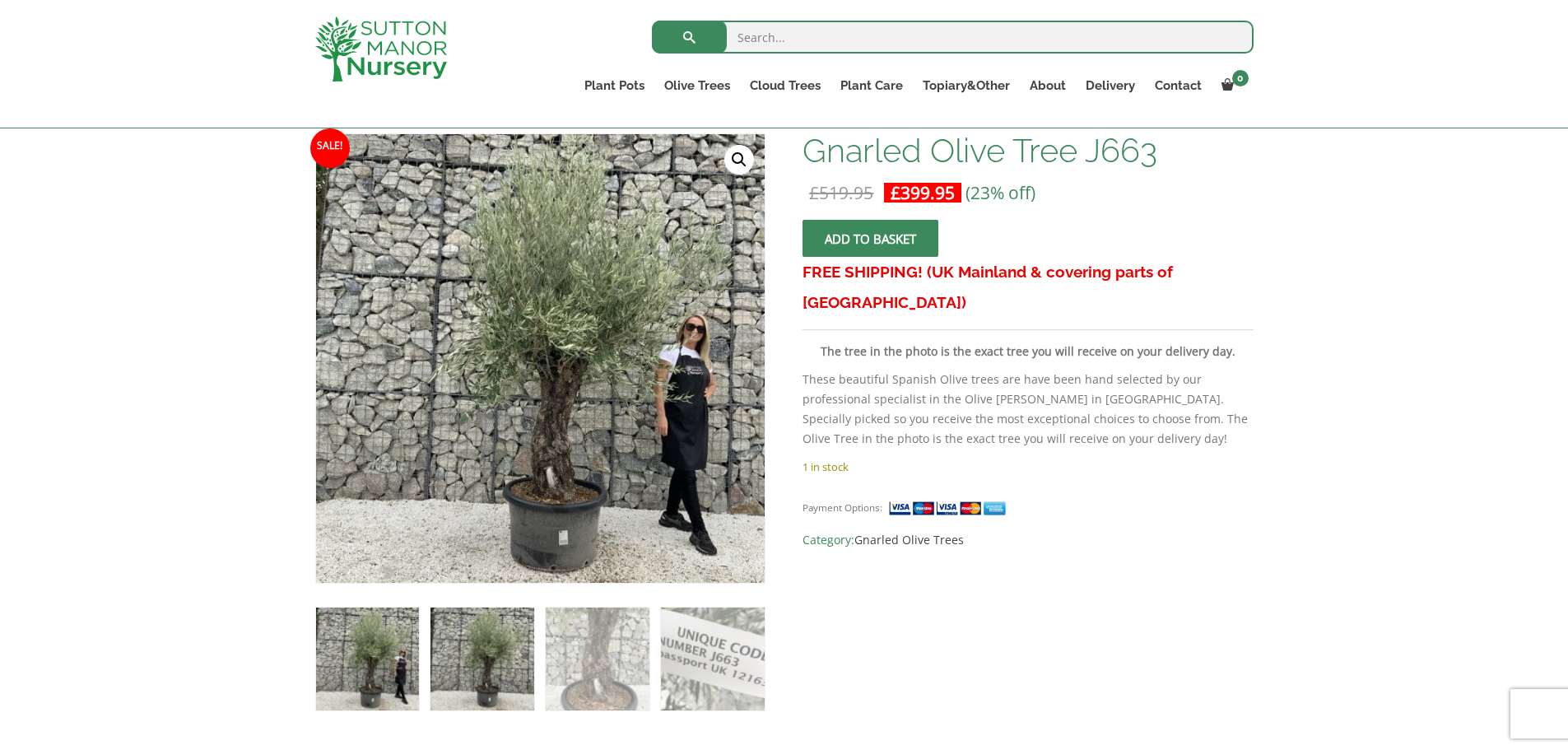
click at [481, 671] on img at bounding box center [481, 658] width 103 height 103
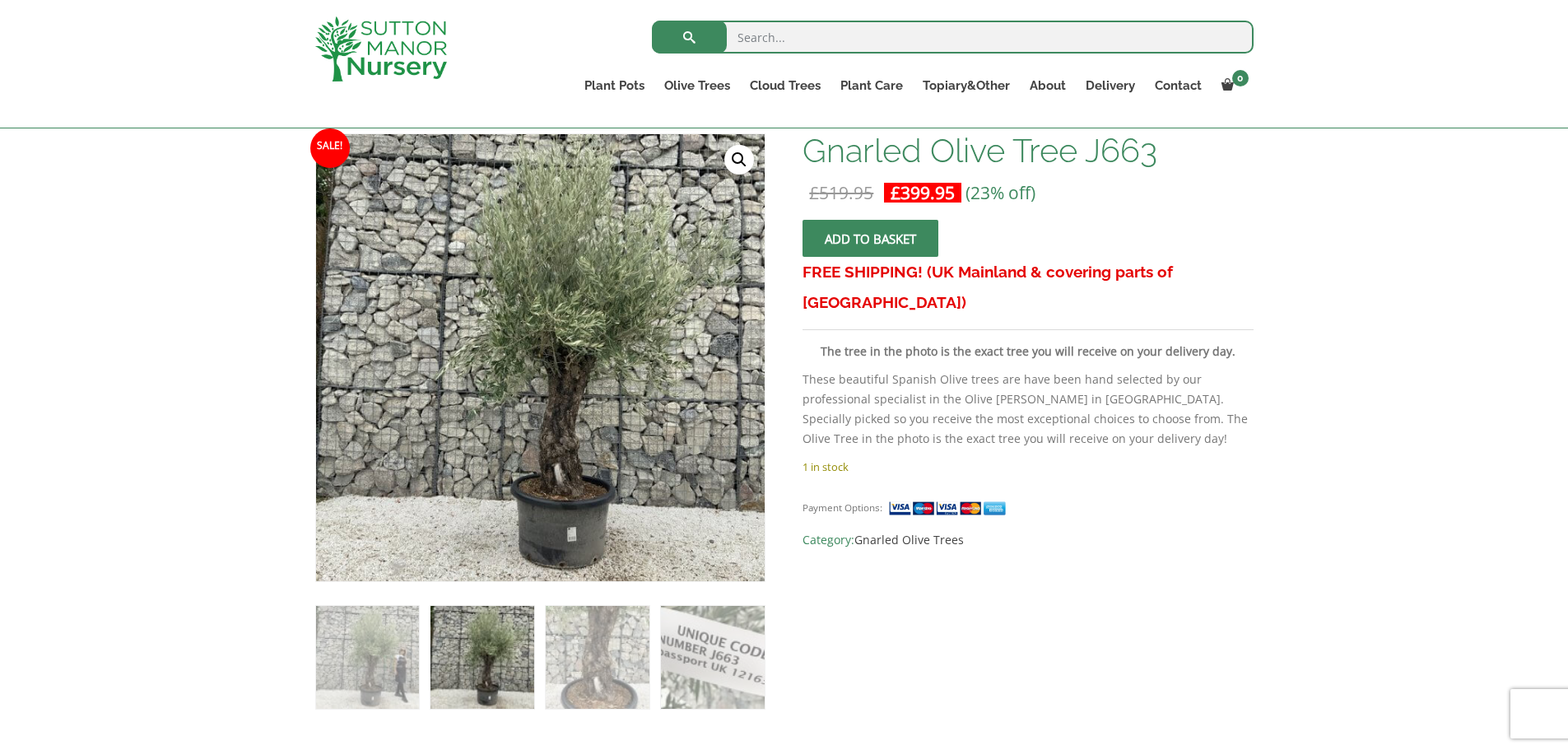
click at [562, 339] on img at bounding box center [526, 370] width 729 height 729
click at [747, 156] on link "🔍" at bounding box center [739, 160] width 30 height 30
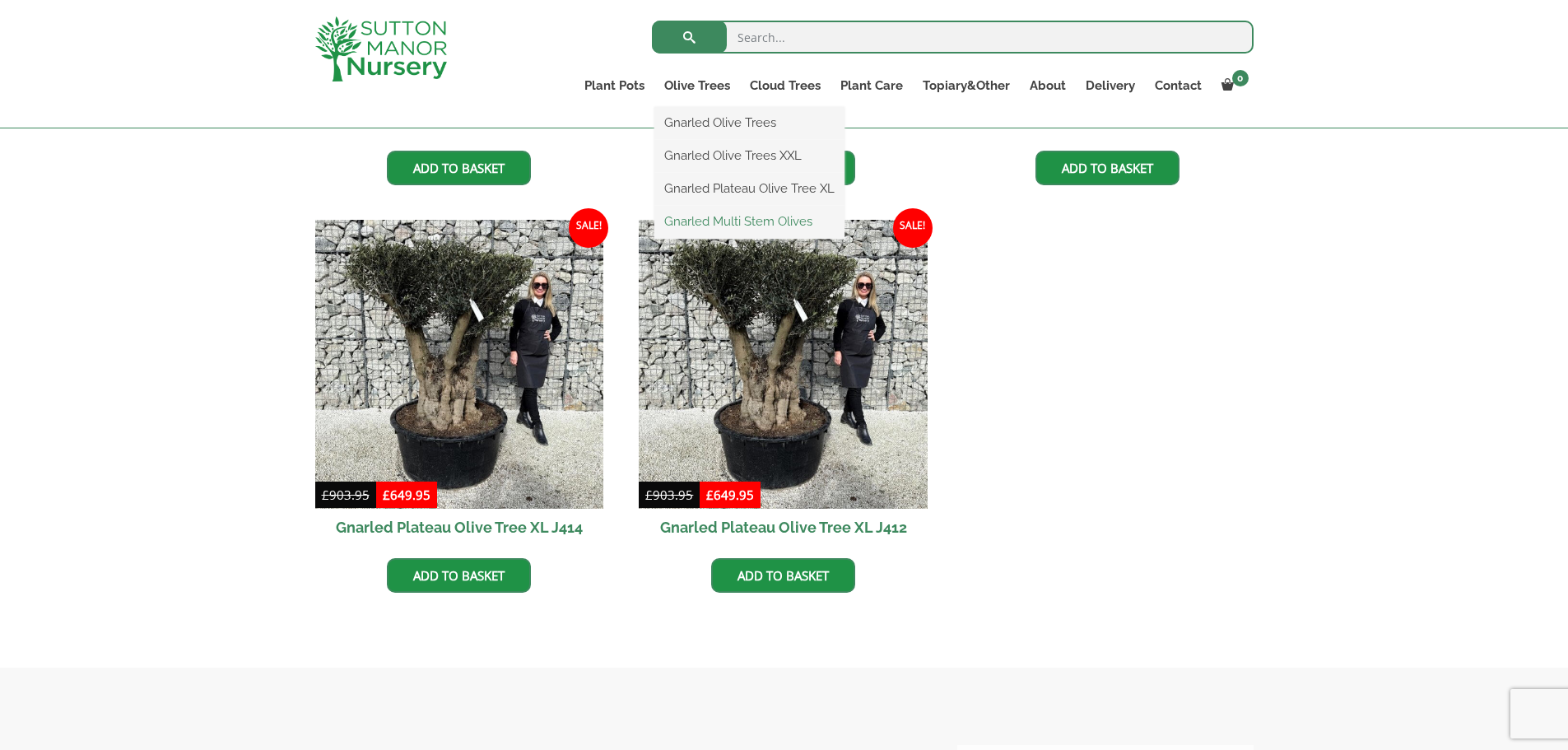
scroll to position [1235, 0]
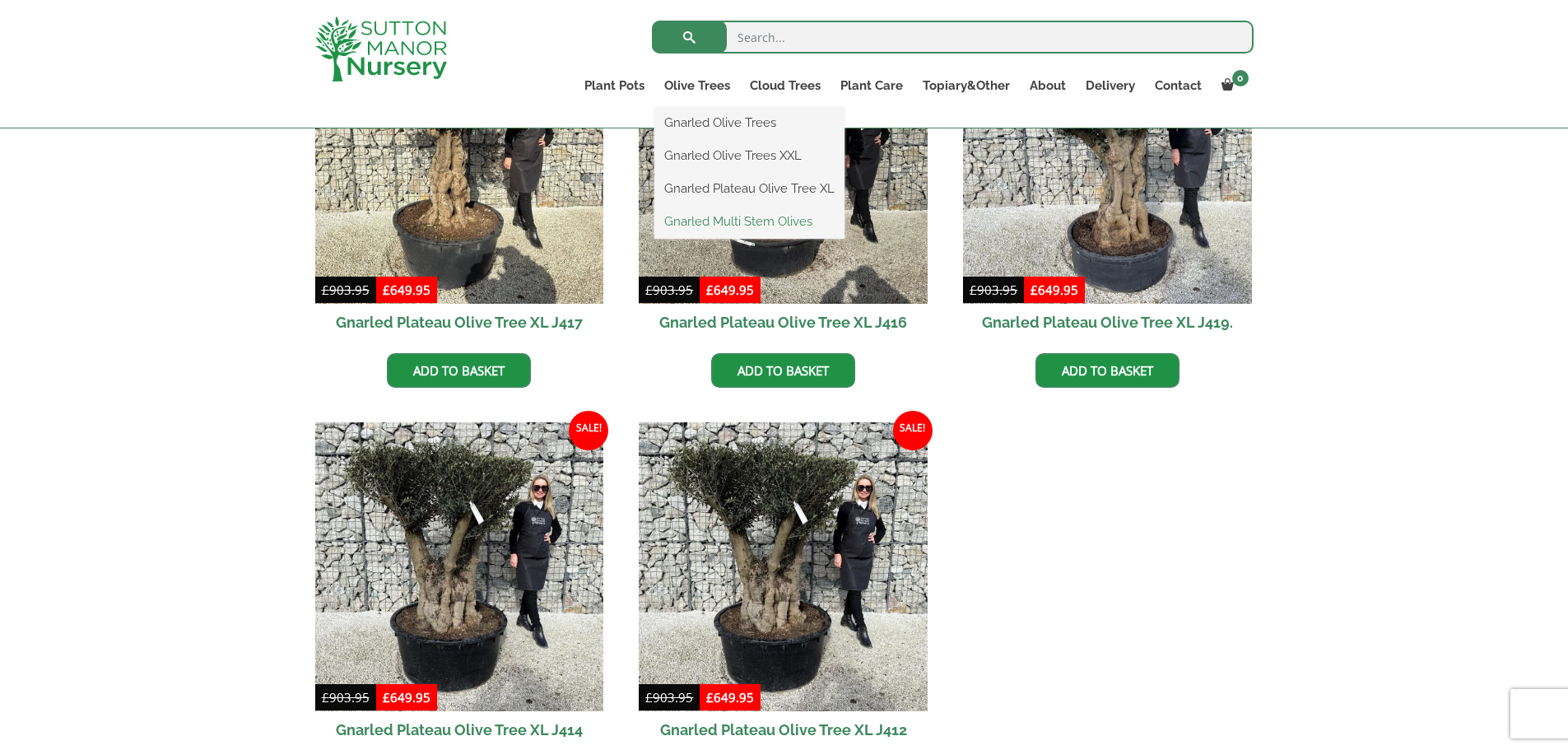
click at [689, 225] on link "Gnarled Multi Stem Olives" at bounding box center [749, 221] width 190 height 25
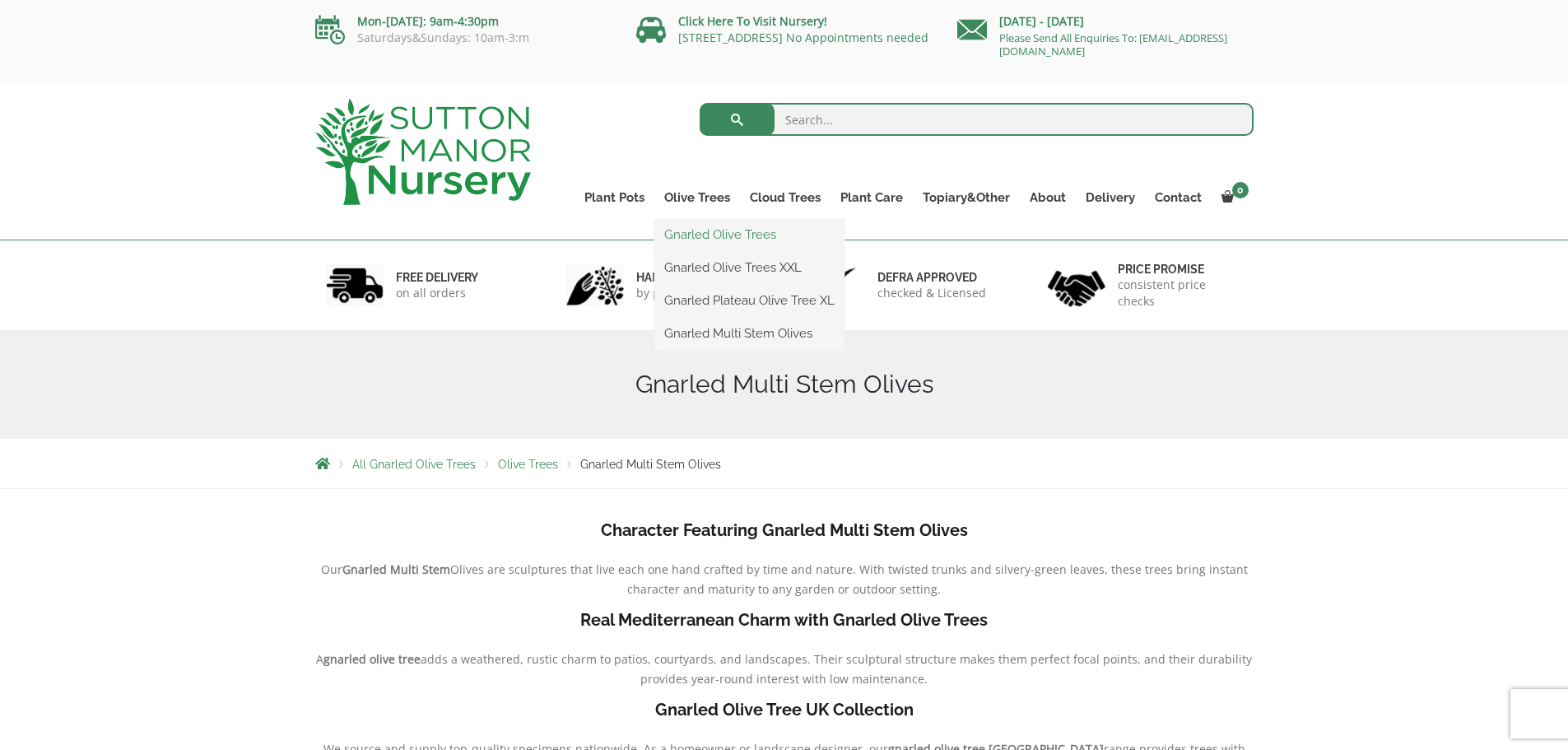
click at [690, 233] on link "Gnarled Olive Trees" at bounding box center [749, 234] width 190 height 25
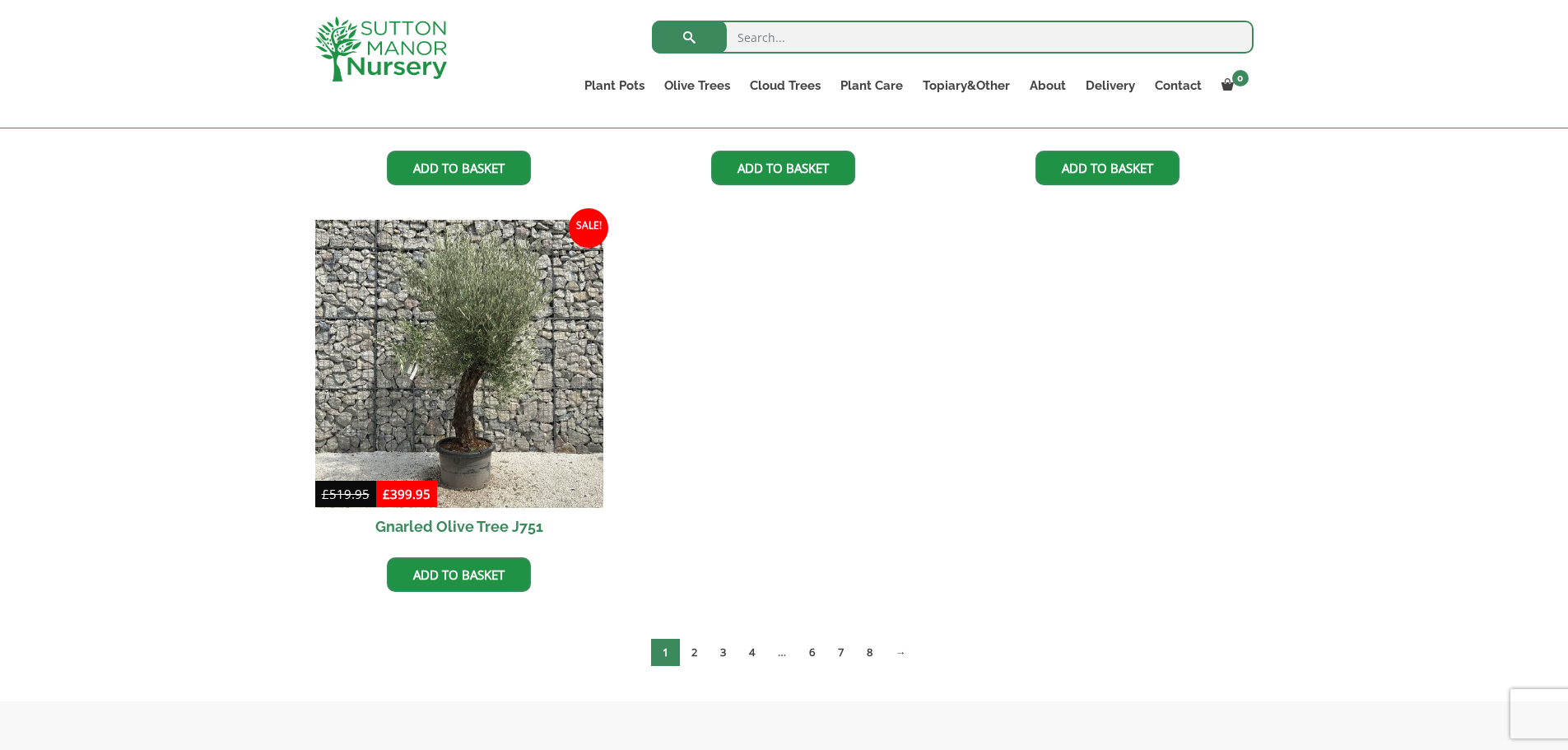
scroll to position [1975, 0]
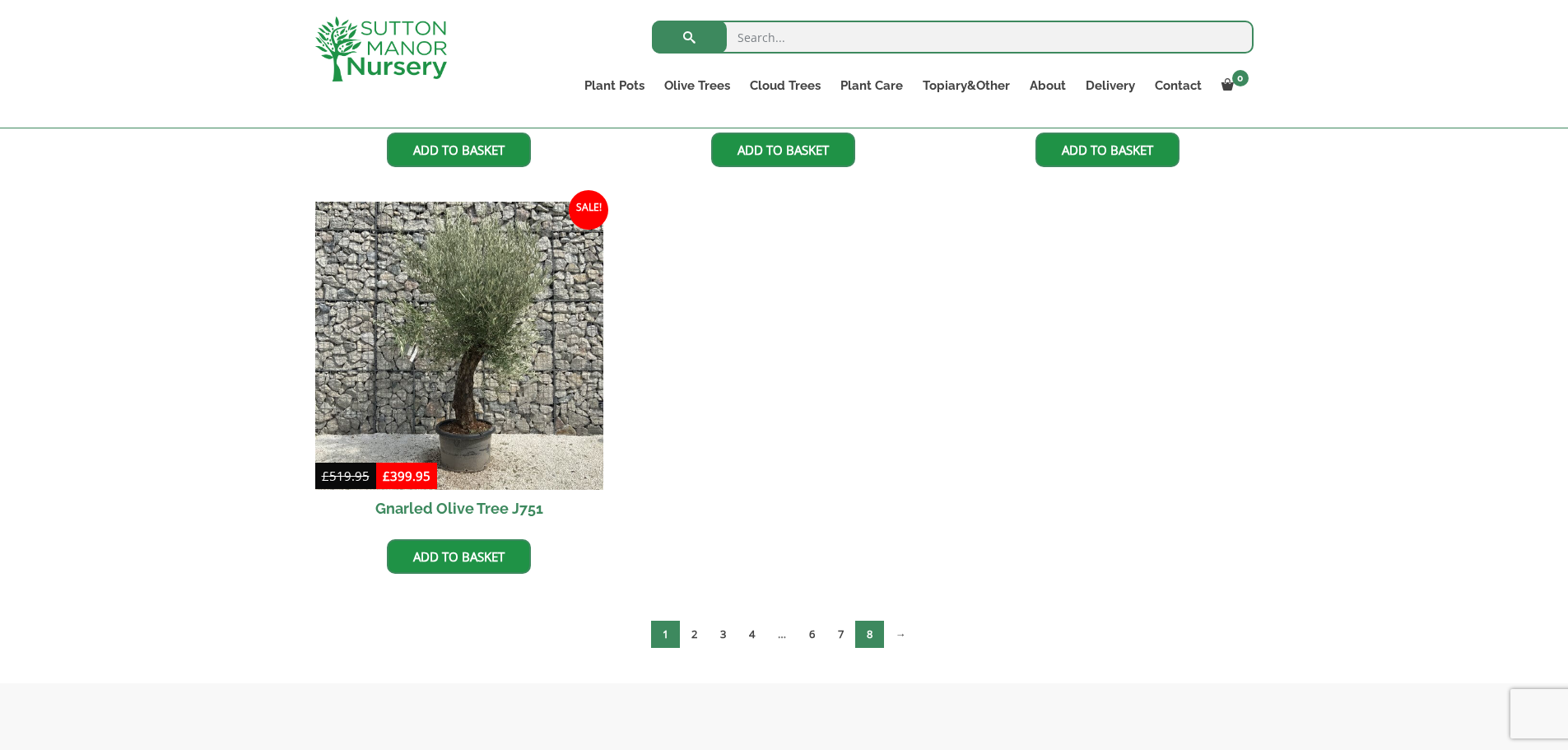
click at [870, 635] on link "8" at bounding box center [869, 634] width 29 height 27
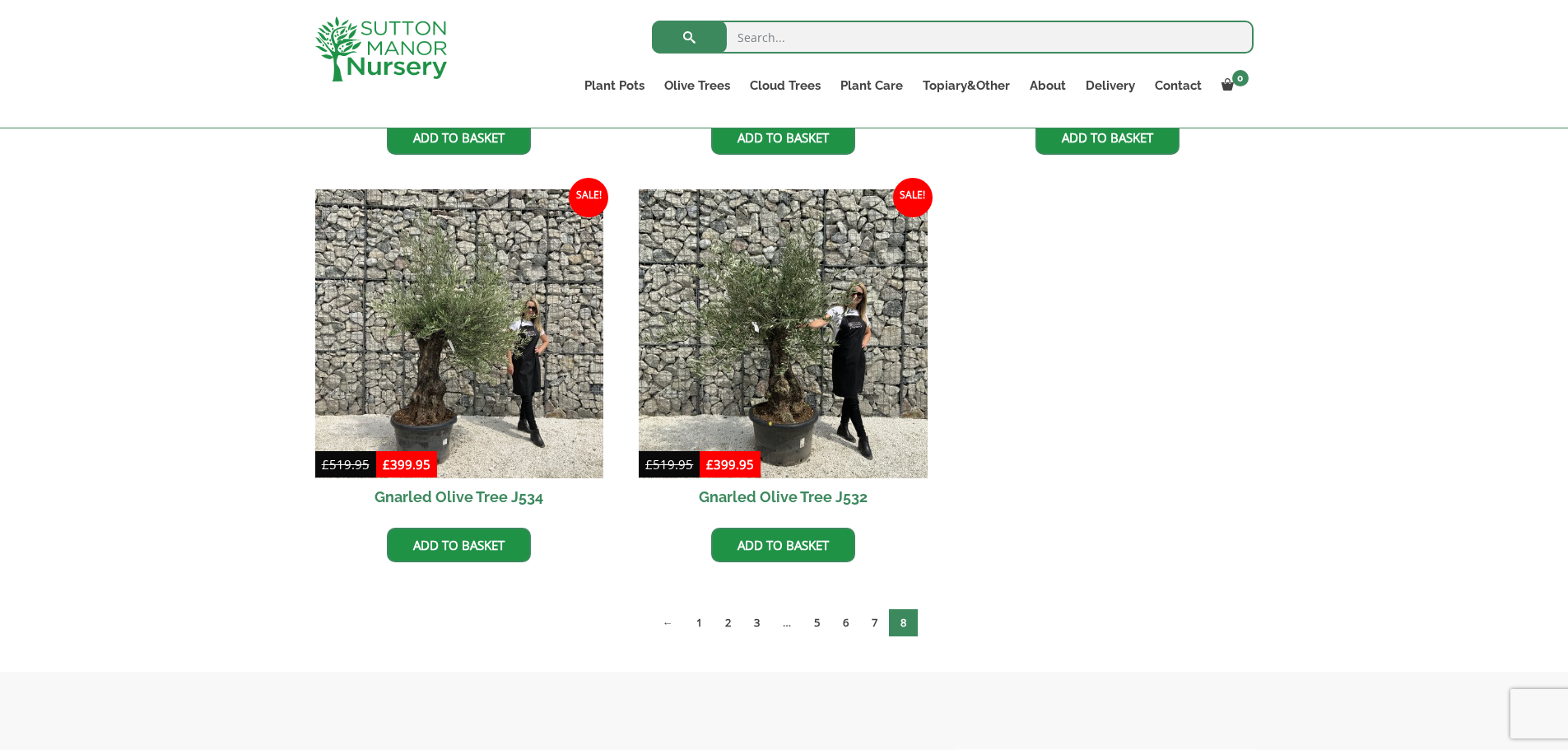
scroll to position [1481, 0]
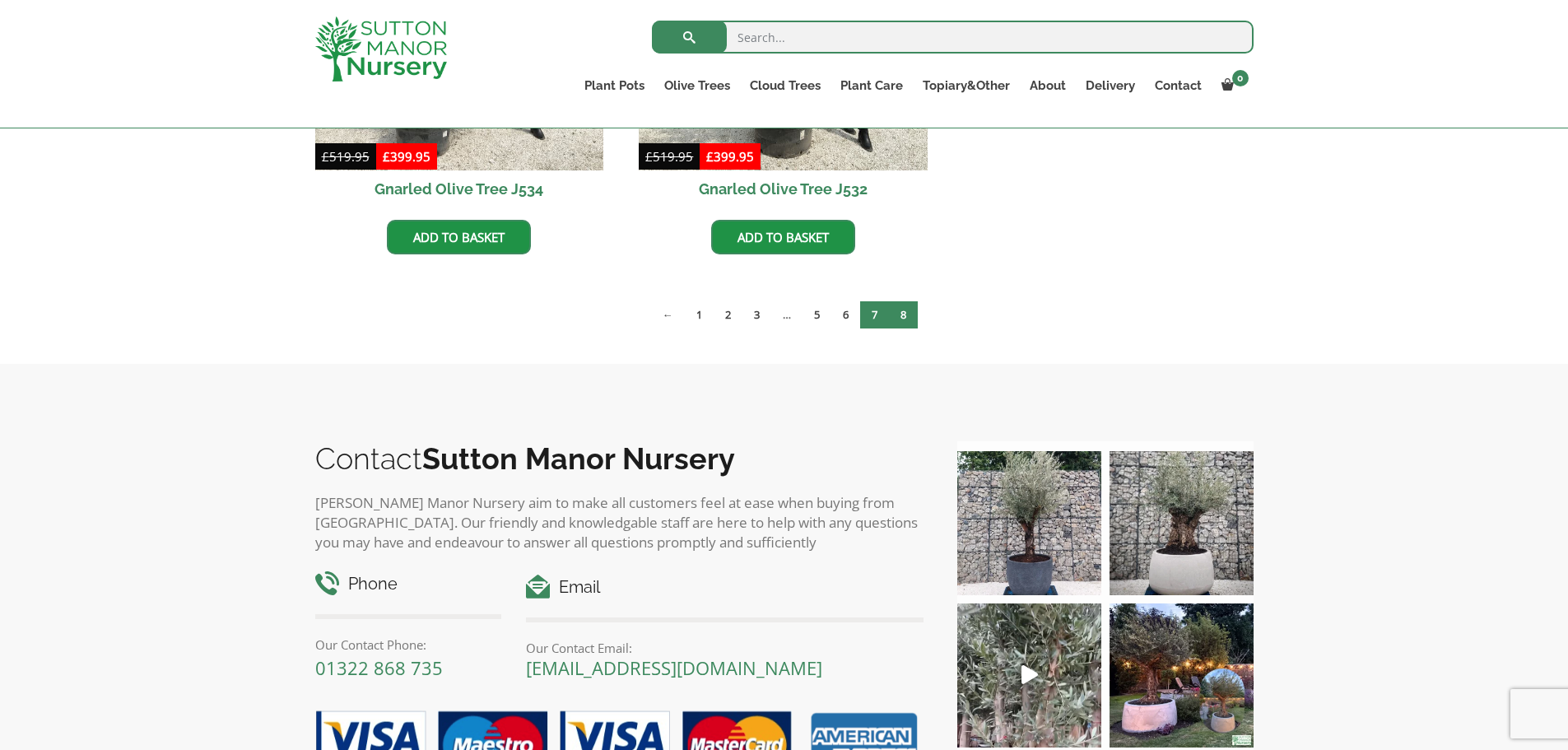
click at [874, 314] on link "7" at bounding box center [874, 314] width 29 height 27
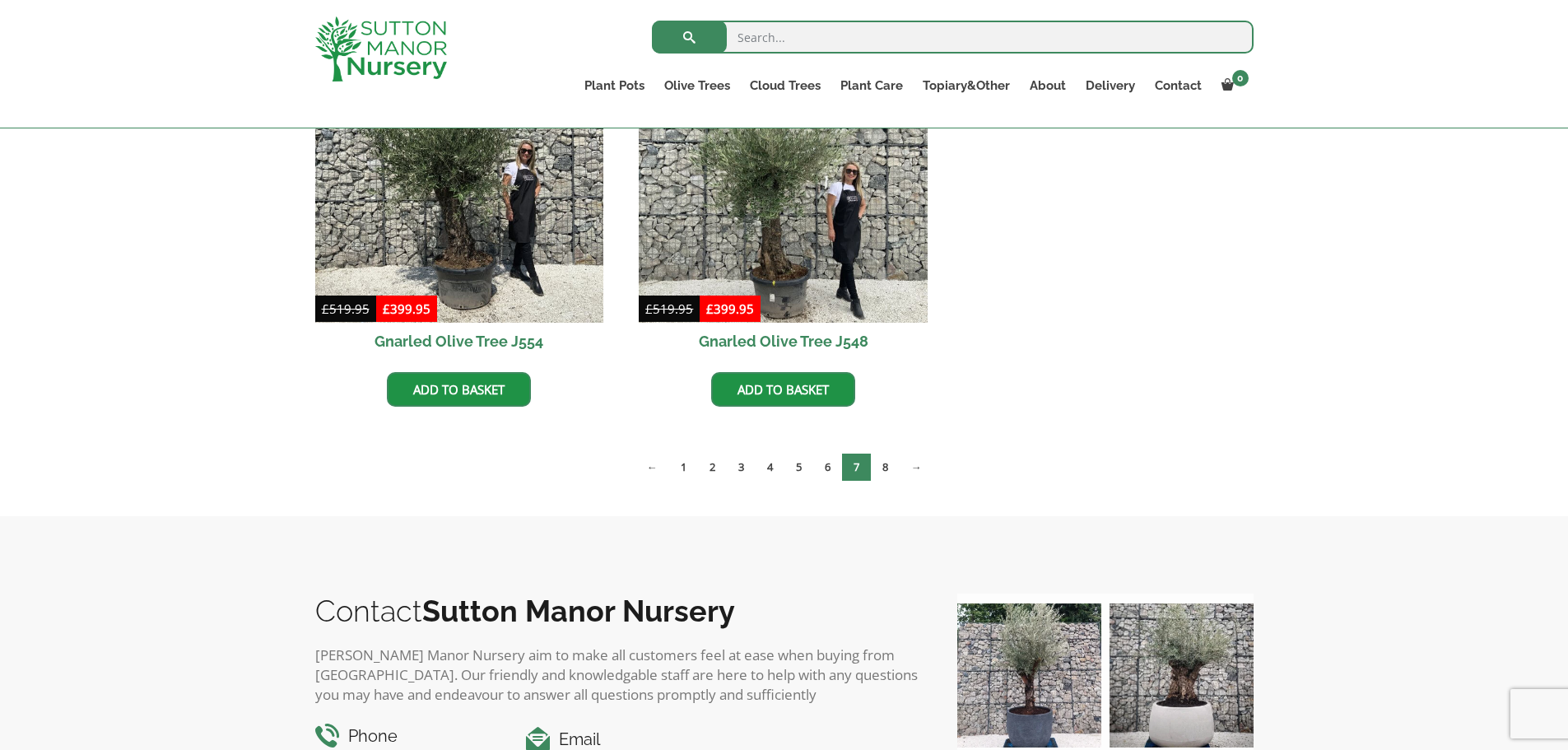
scroll to position [2963, 0]
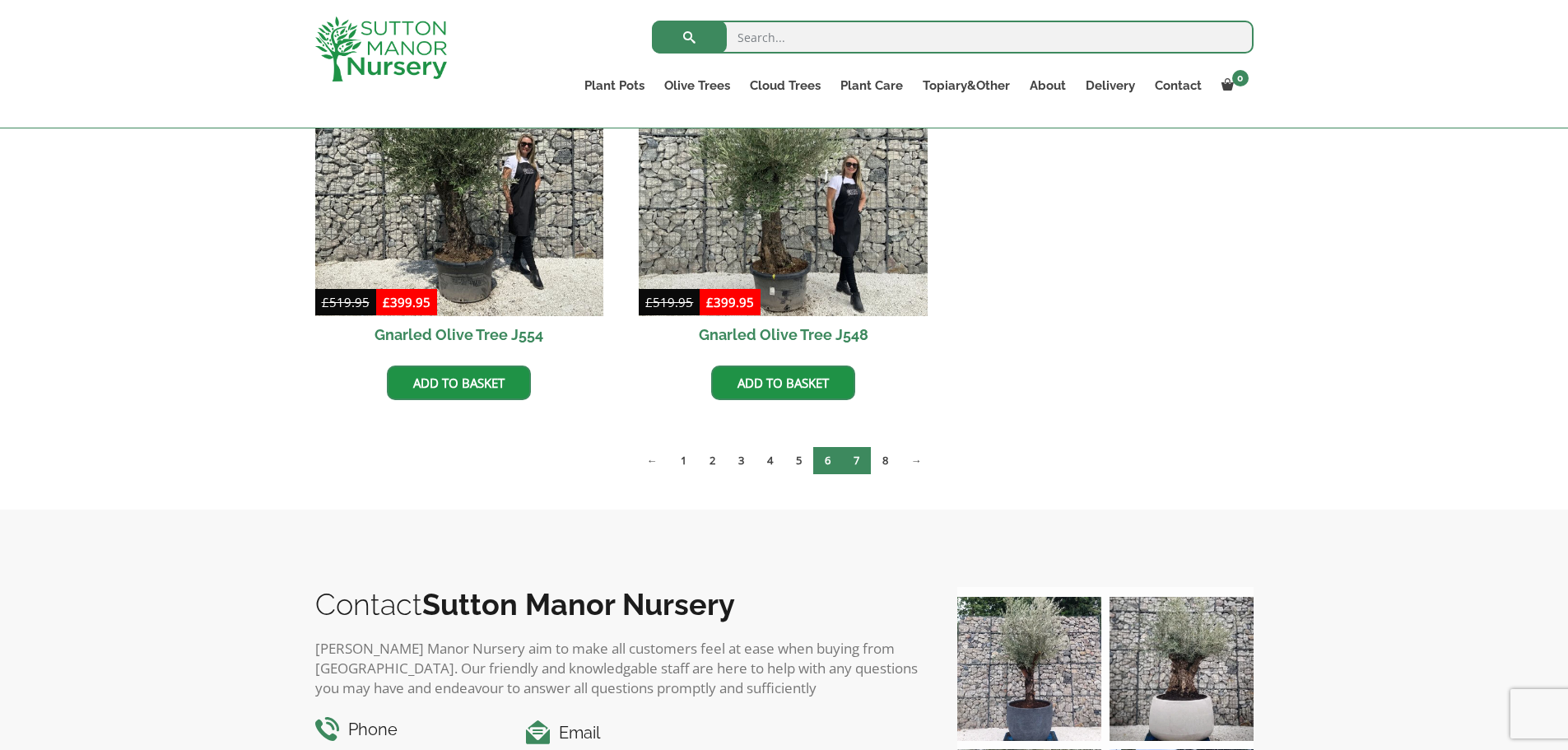
click at [830, 458] on link "6" at bounding box center [827, 460] width 29 height 27
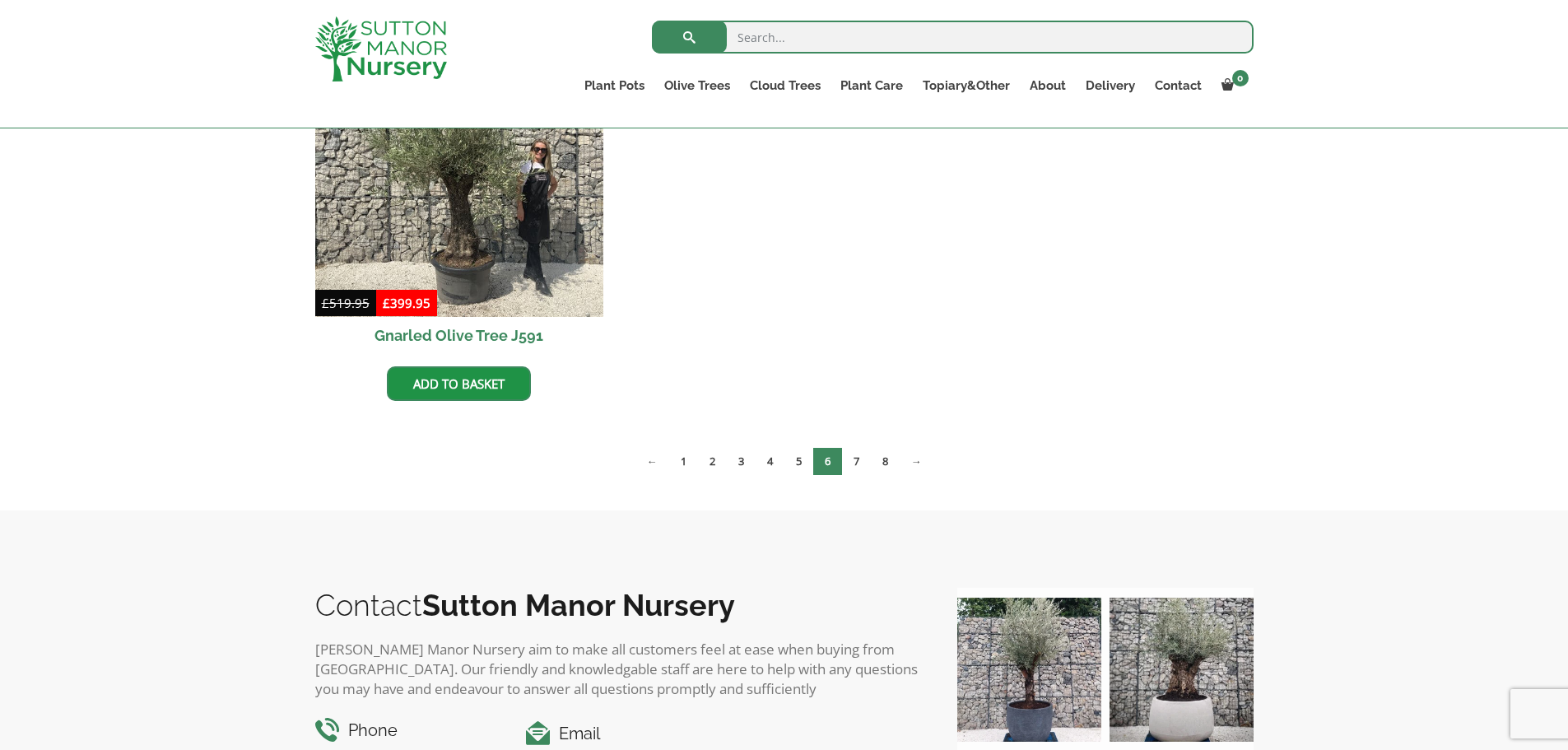
scroll to position [2963, 0]
click at [804, 464] on link "5" at bounding box center [798, 460] width 29 height 27
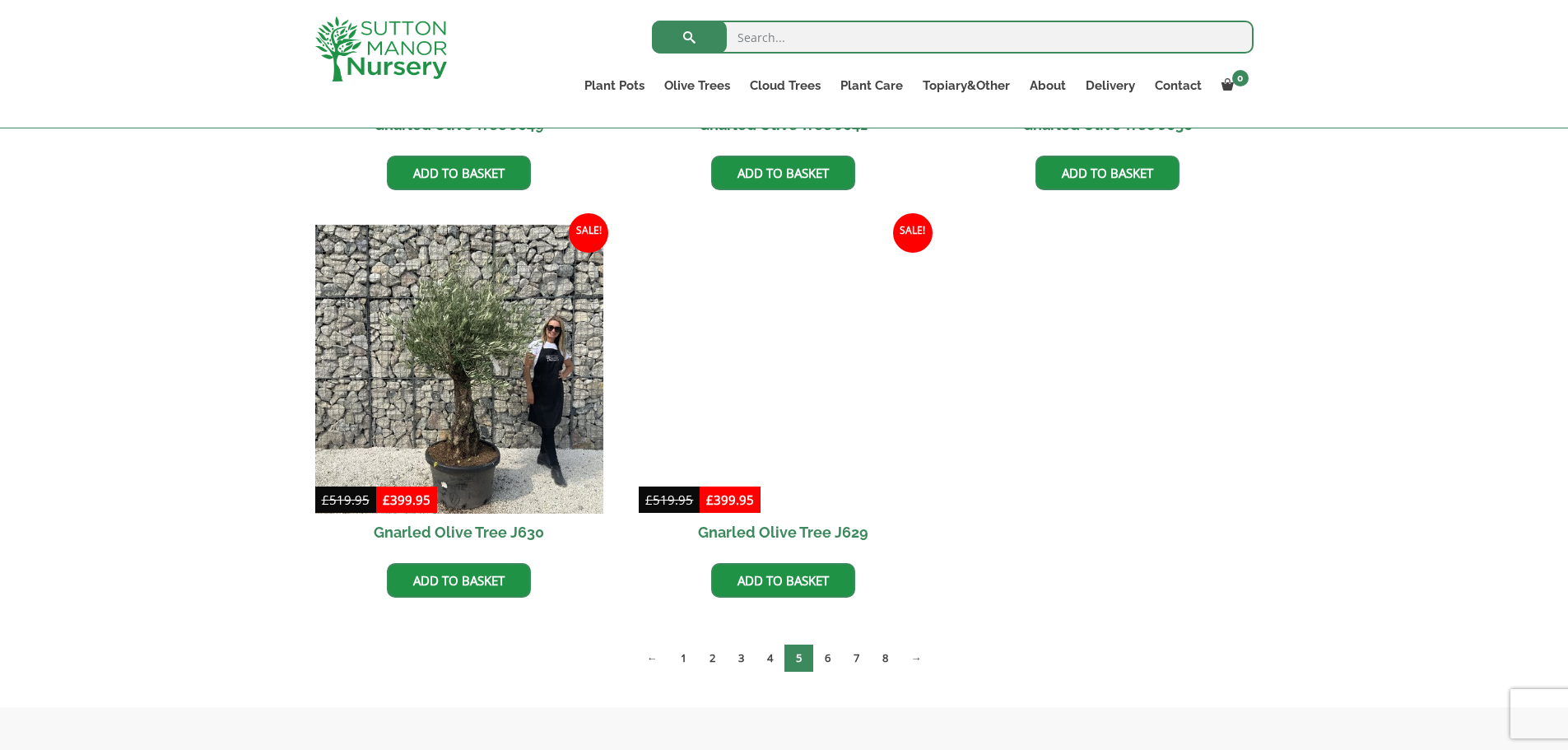
scroll to position [2387, 0]
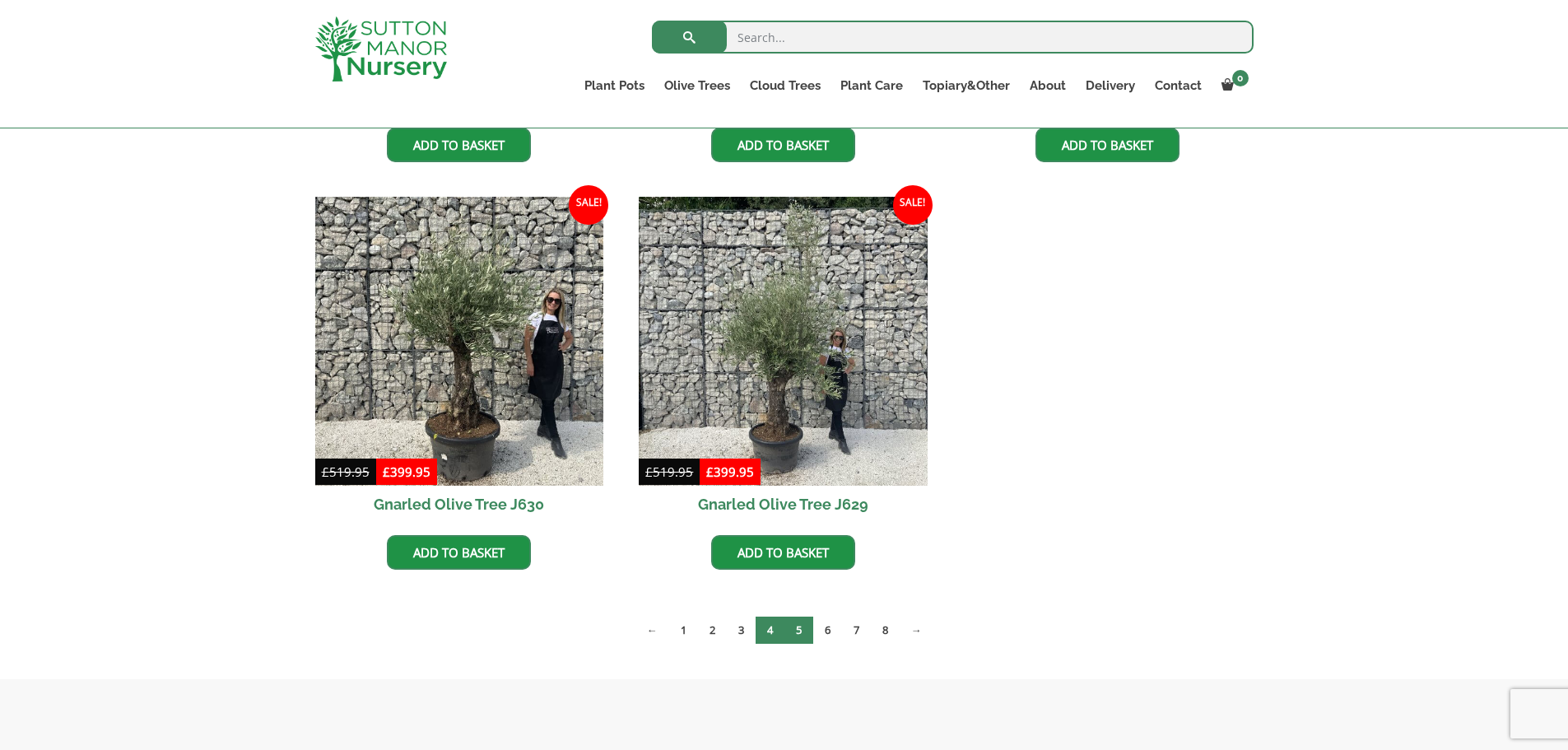
click at [768, 629] on link "4" at bounding box center [770, 629] width 29 height 27
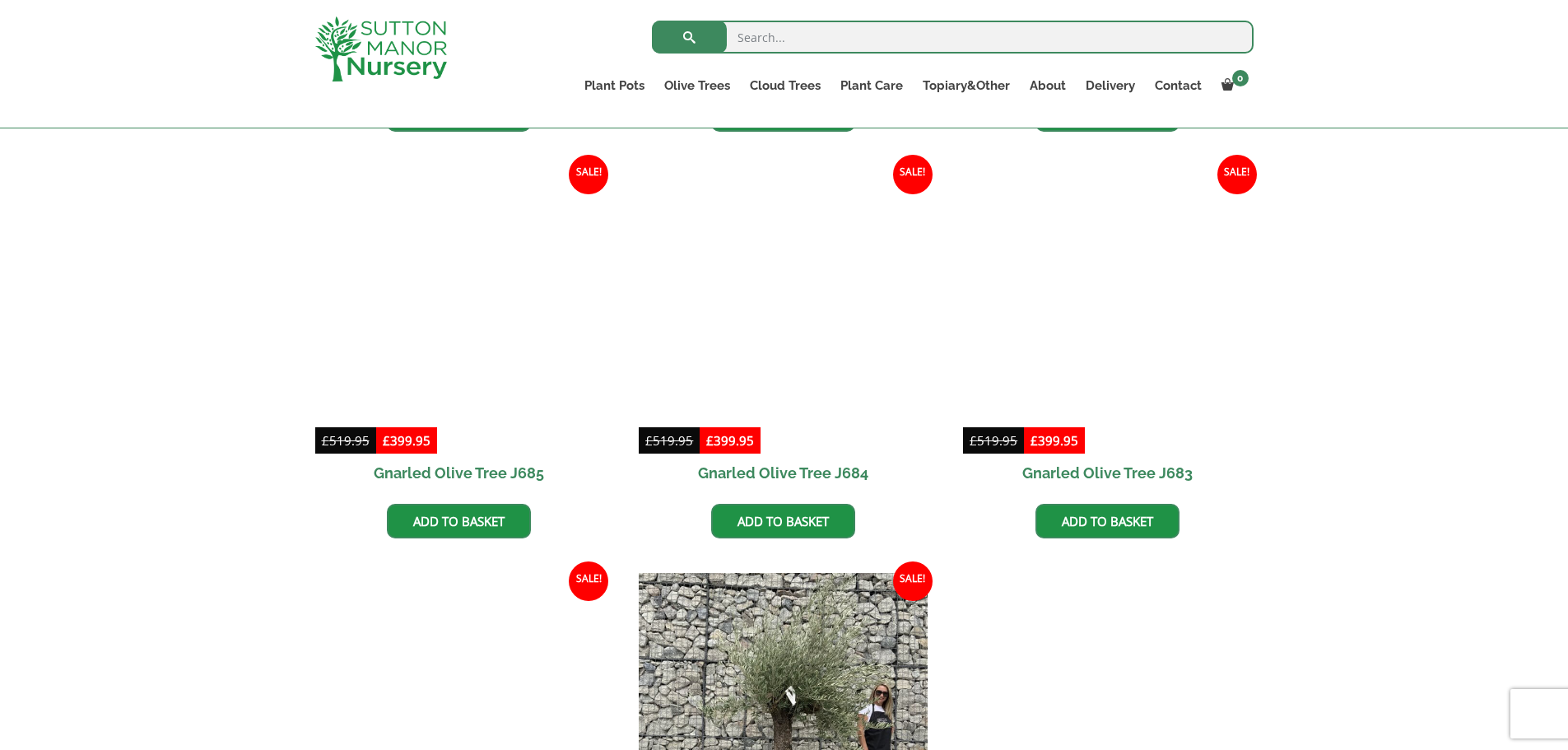
scroll to position [2305, 0]
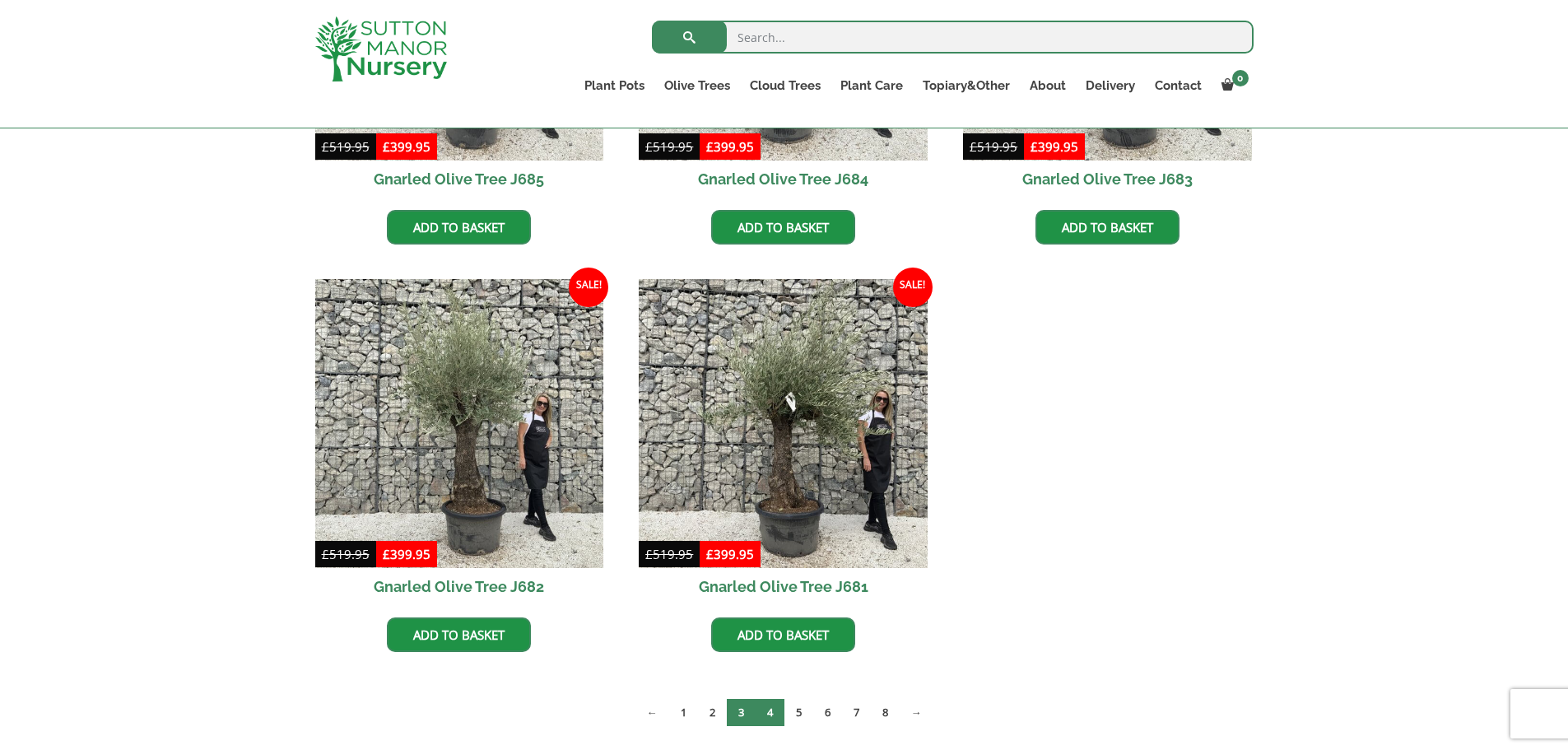
click at [740, 712] on link "3" at bounding box center [741, 712] width 29 height 27
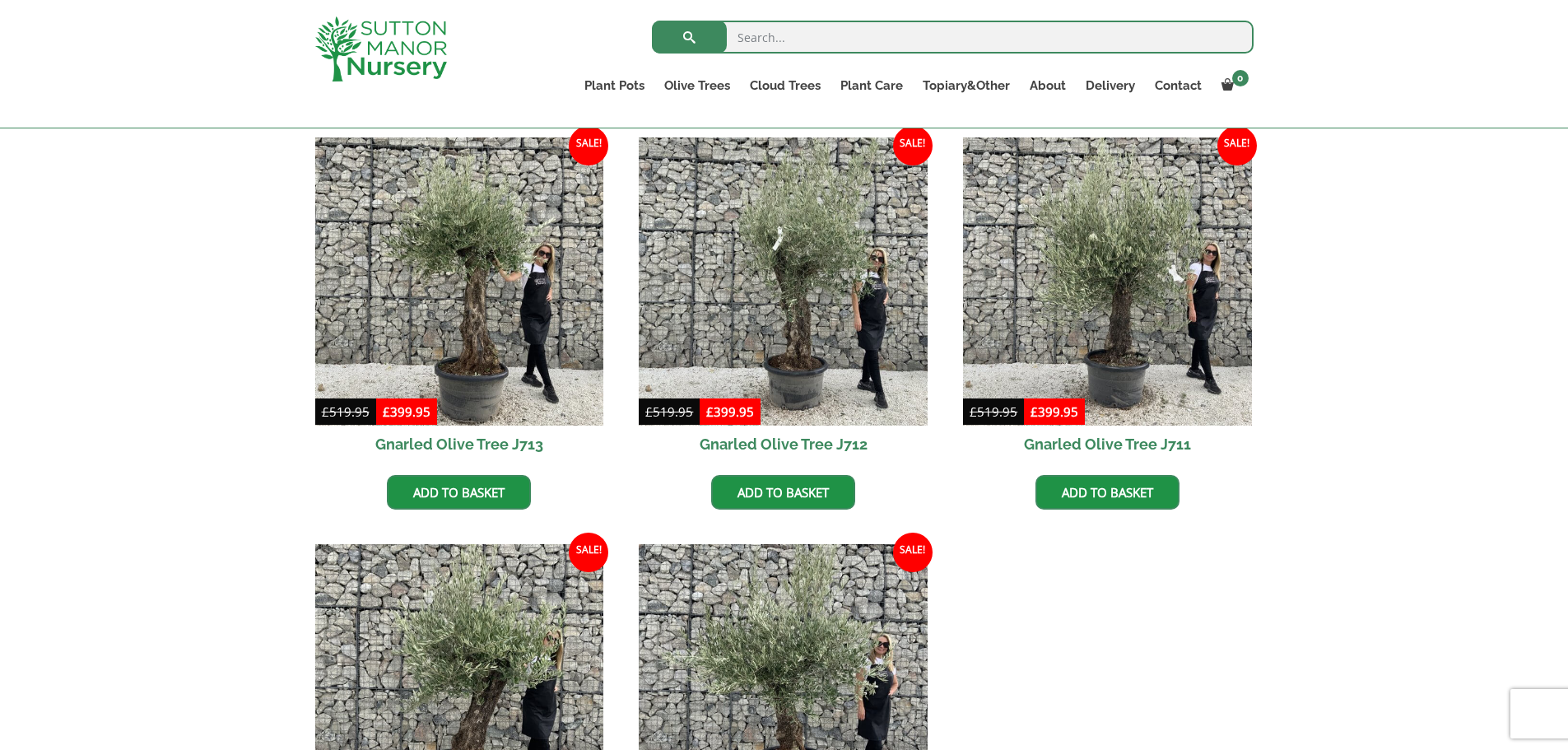
scroll to position [2305, 0]
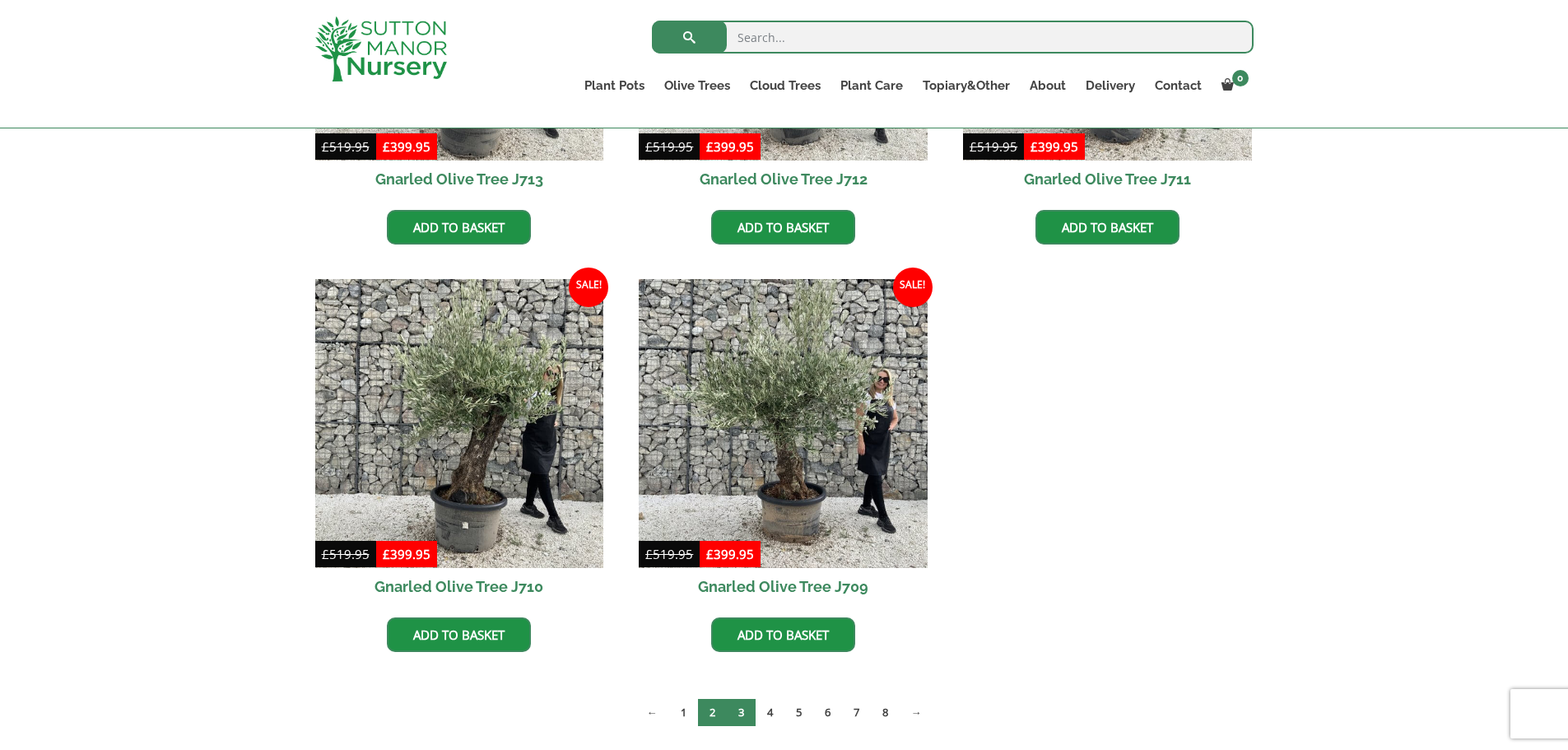
click at [709, 711] on link "2" at bounding box center [712, 712] width 29 height 27
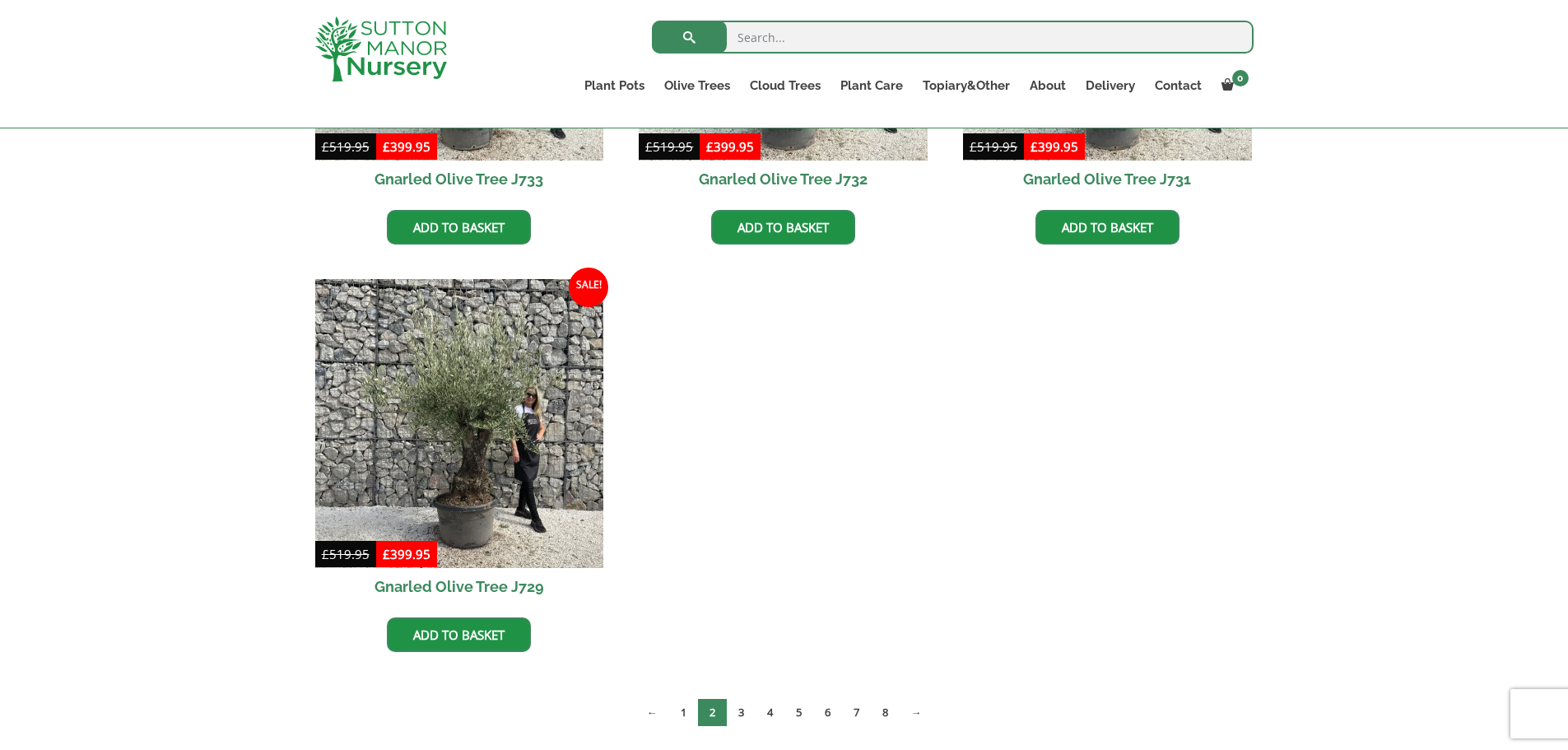
scroll to position [2387, 0]
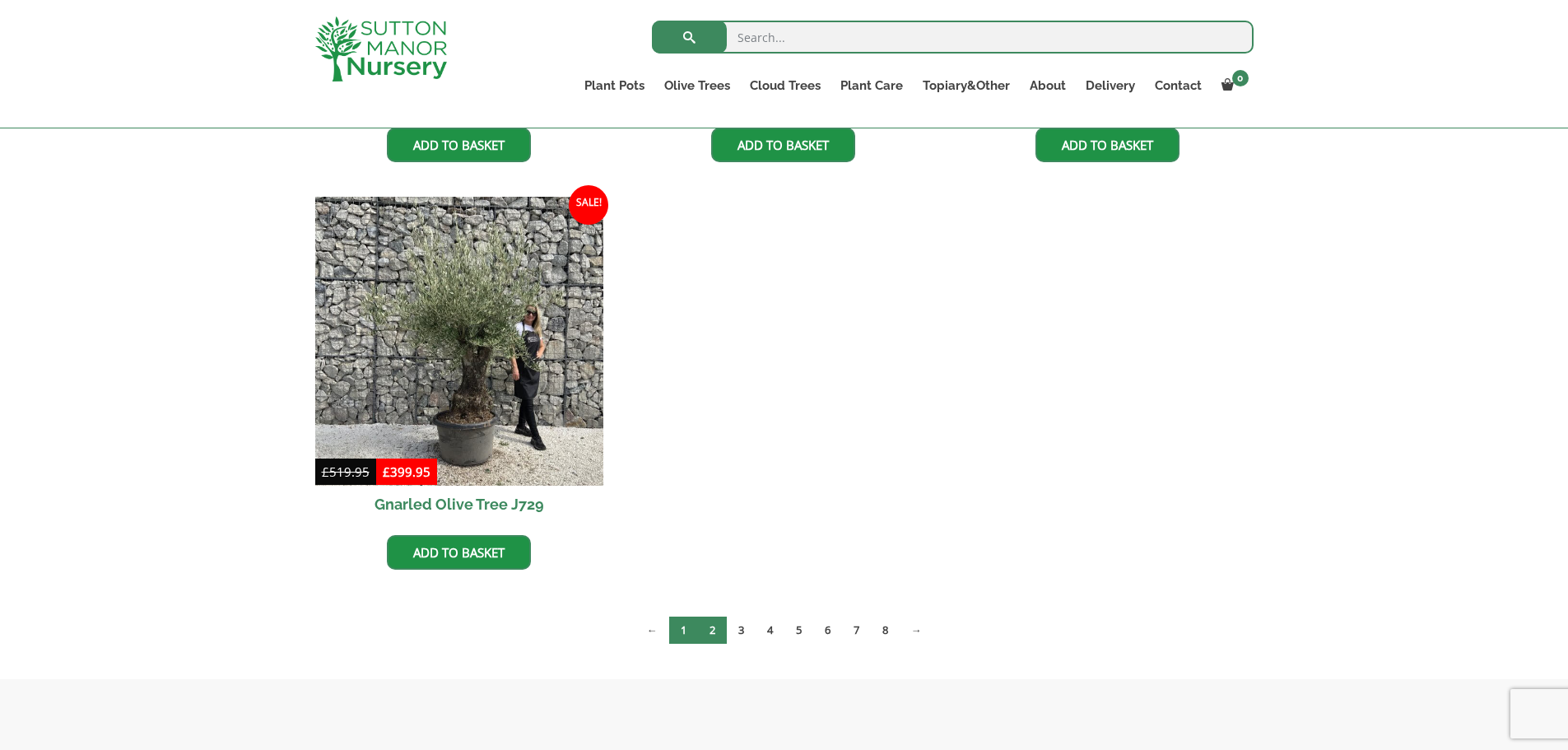
click at [680, 630] on link "1" at bounding box center [683, 629] width 29 height 27
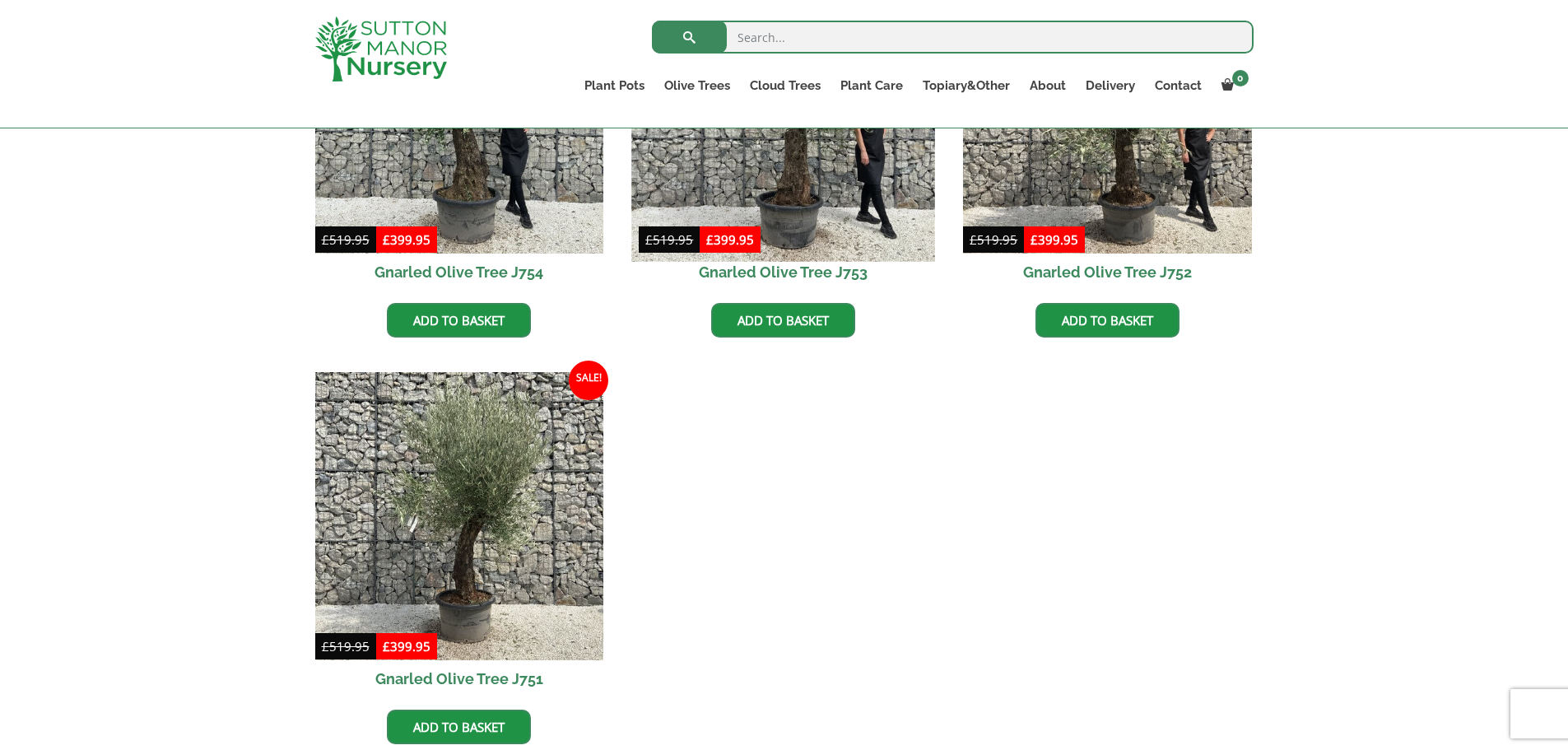
scroll to position [1811, 0]
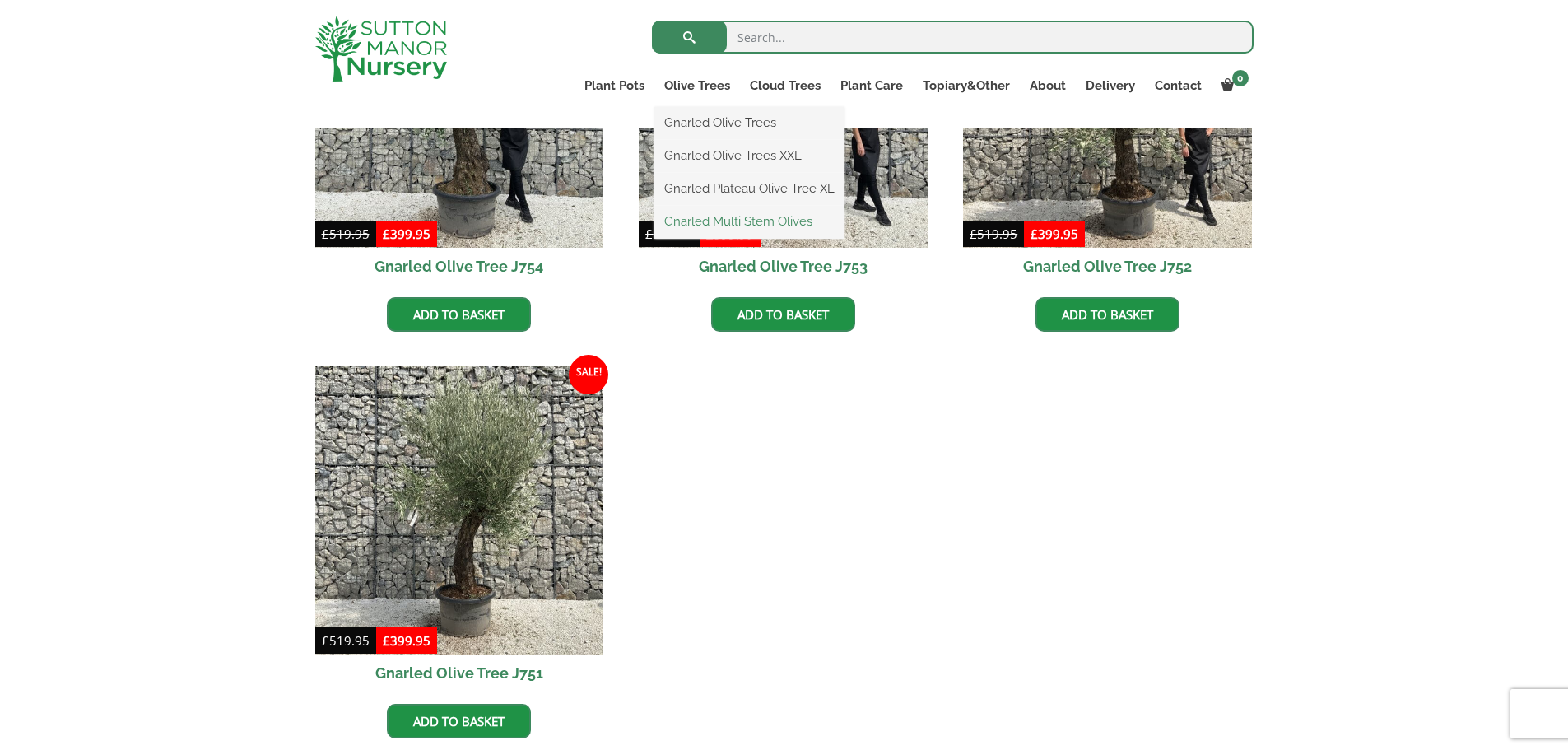
click at [685, 222] on link "Gnarled Multi Stem Olives" at bounding box center [749, 221] width 190 height 25
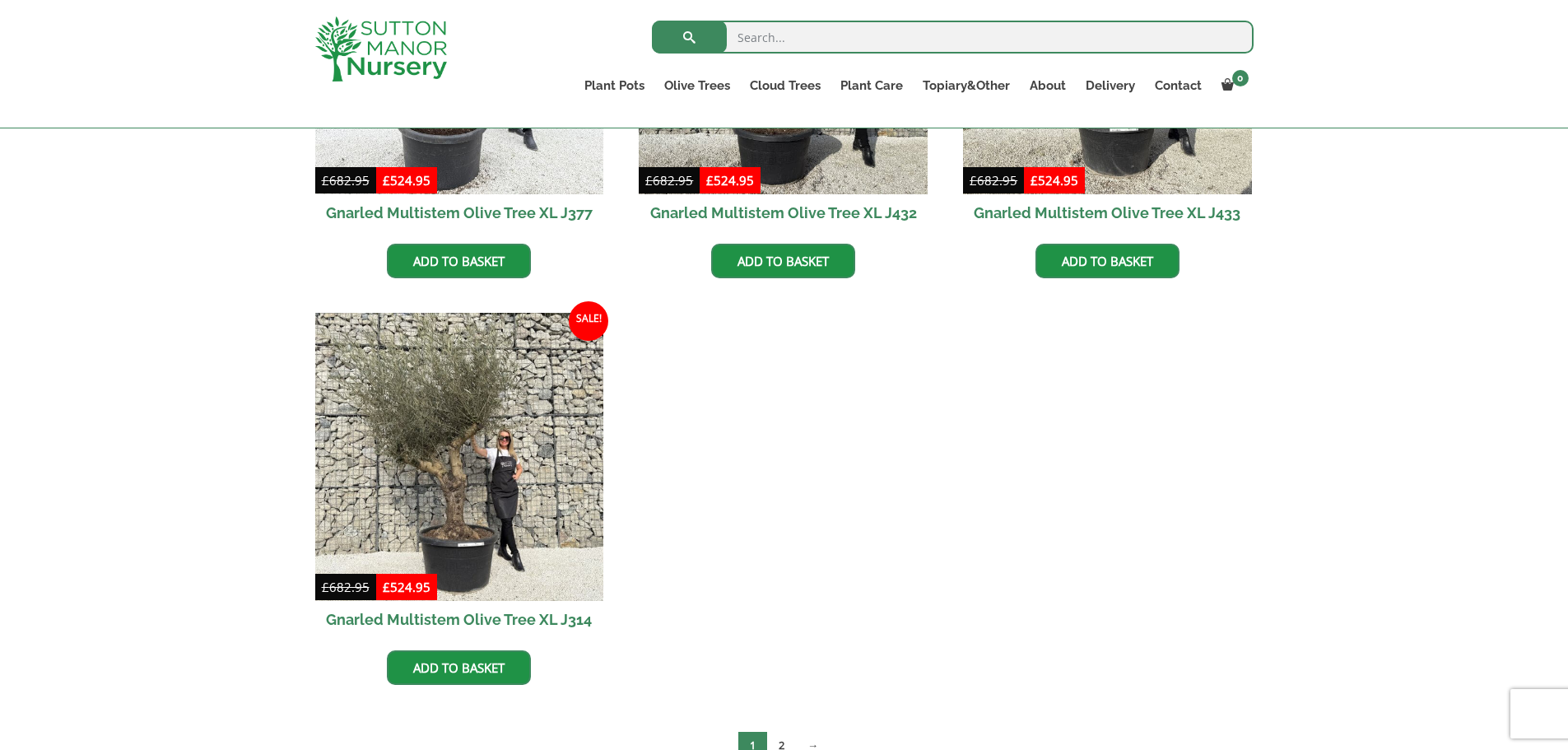
scroll to position [3045, 0]
